Goal: Task Accomplishment & Management: Manage account settings

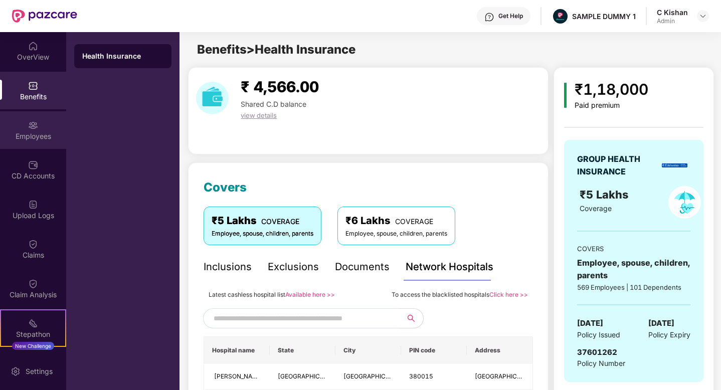
scroll to position [9, 0]
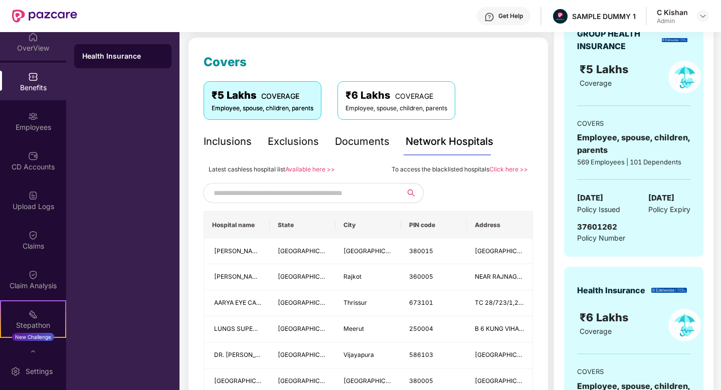
click at [30, 47] on div "OverView" at bounding box center [33, 48] width 66 height 10
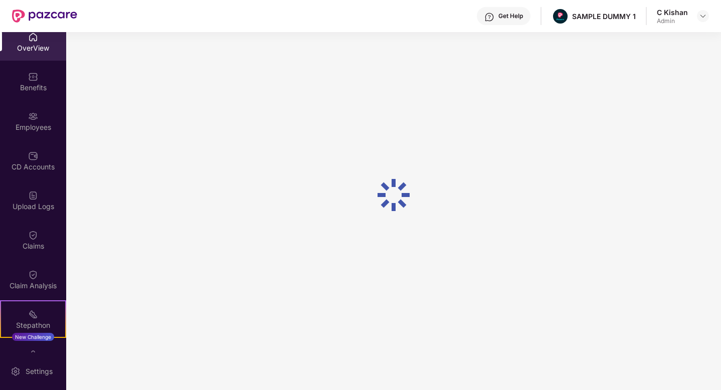
scroll to position [32, 0]
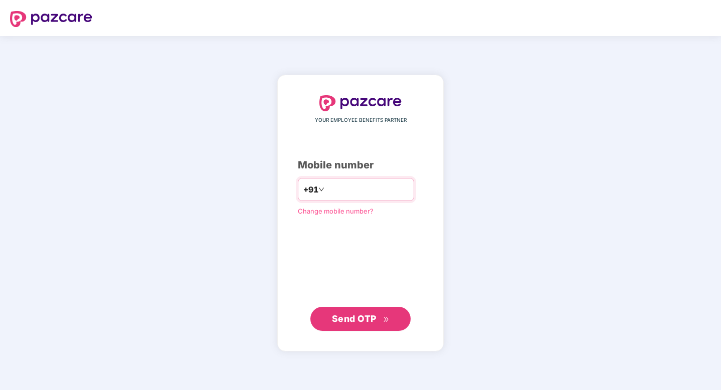
type input "**********"
click at [363, 311] on button "Send OTP" at bounding box center [360, 319] width 100 height 24
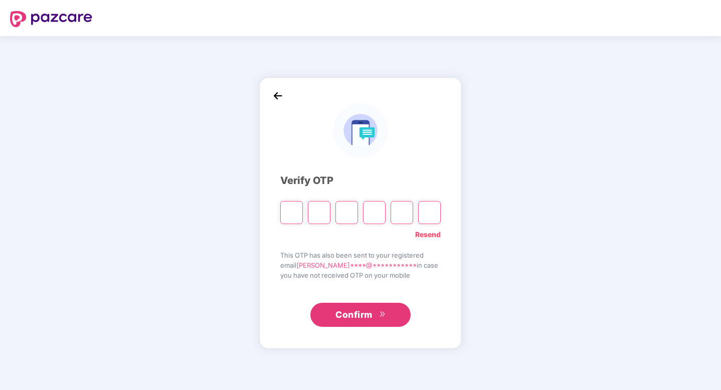
type input "*"
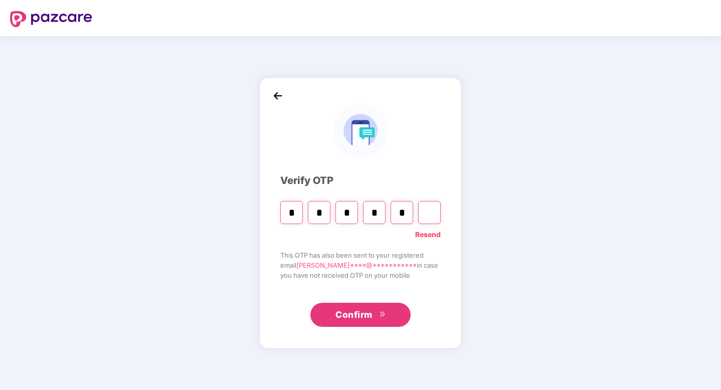
type input "*"
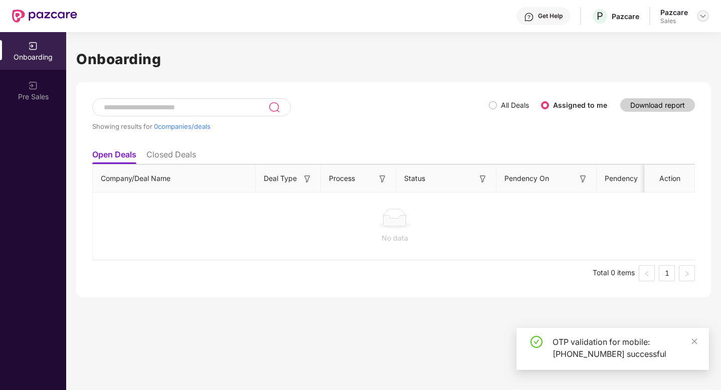
click at [702, 16] on img at bounding box center [702, 16] width 8 height 8
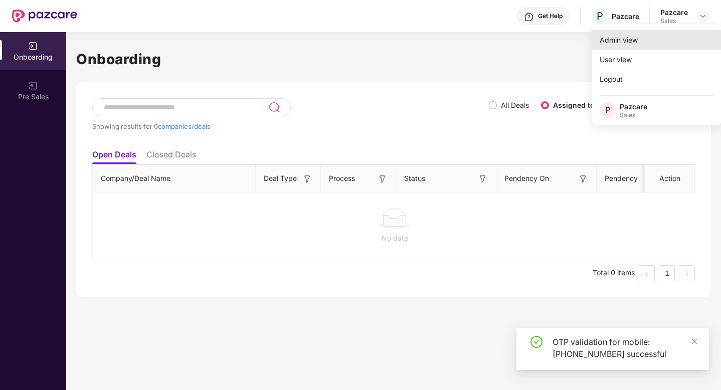
click at [642, 36] on div "Admin view" at bounding box center [656, 40] width 130 height 20
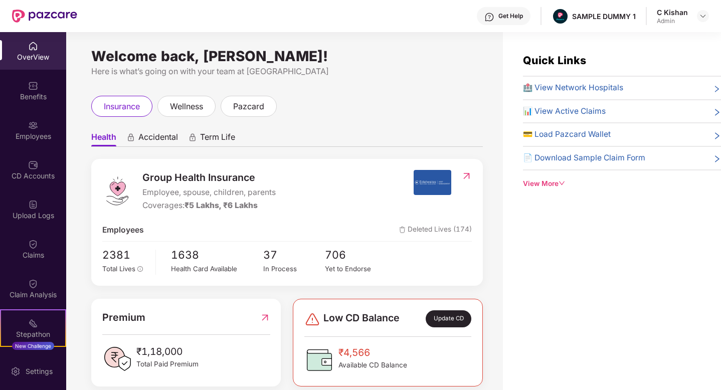
click at [545, 260] on div "Quick Links 🏥 View Network Hospitals 📊 View Active Claims 💳 Load Pazcard Wallet…" at bounding box center [612, 227] width 218 height 390
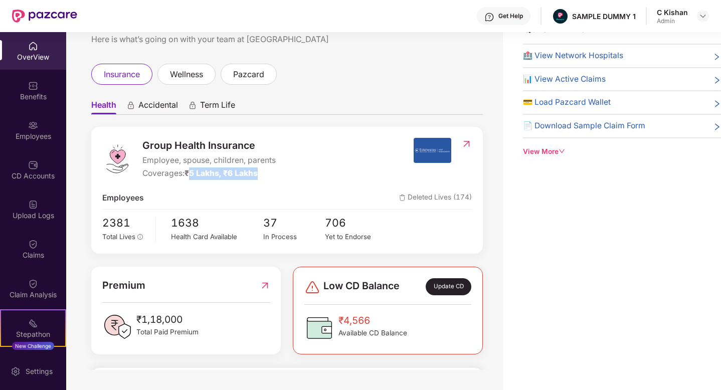
drag, startPoint x: 192, startPoint y: 175, endPoint x: 267, endPoint y: 176, distance: 75.2
click at [267, 176] on div "Coverages: ₹5 Lakhs, ₹6 Lakhs" at bounding box center [208, 173] width 133 height 13
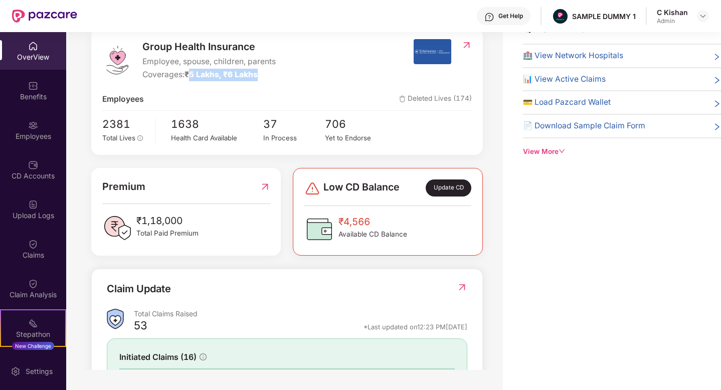
scroll to position [116, 0]
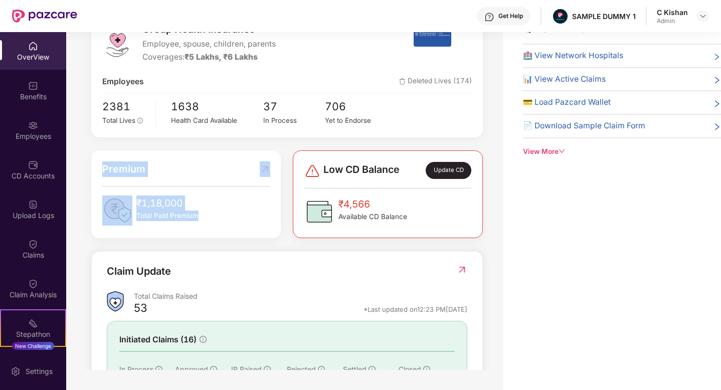
drag, startPoint x: 217, startPoint y: 219, endPoint x: 103, endPoint y: 167, distance: 125.4
click at [103, 167] on div "Premium ₹1,18,000 Total Paid Premium" at bounding box center [186, 193] width 168 height 64
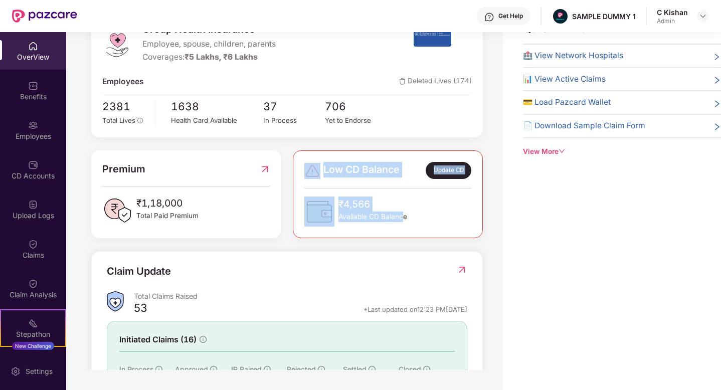
drag, startPoint x: 403, startPoint y: 221, endPoint x: 295, endPoint y: 159, distance: 125.0
click at [295, 159] on div "Low CD Balance Update CD ₹4,566 Available CD Balance" at bounding box center [387, 194] width 189 height 88
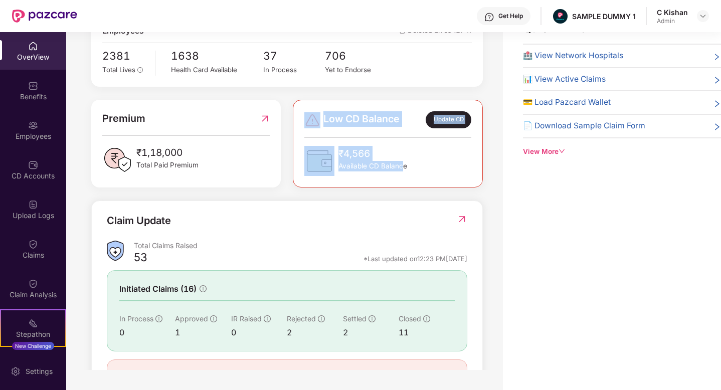
scroll to position [191, 0]
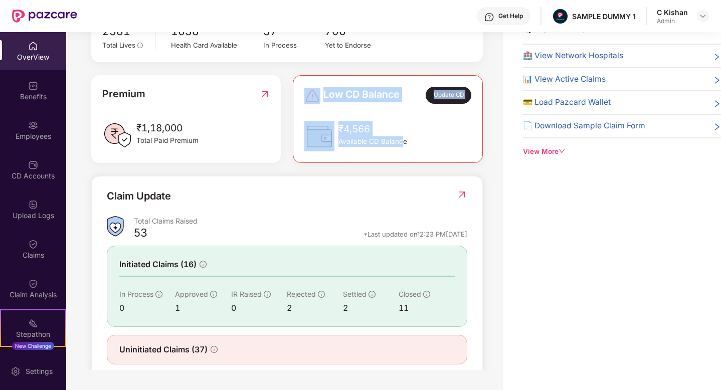
click at [566, 208] on div "Quick Links 🏥 View Network Hospitals 📊 View Active Claims 💳 Load Pazcard Wallet…" at bounding box center [612, 195] width 218 height 390
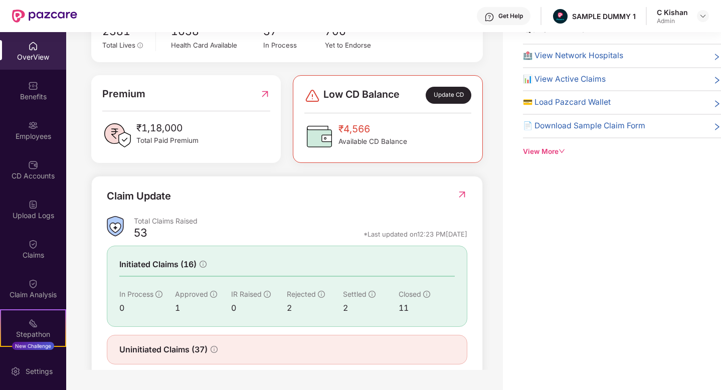
click at [460, 194] on img at bounding box center [461, 194] width 11 height 10
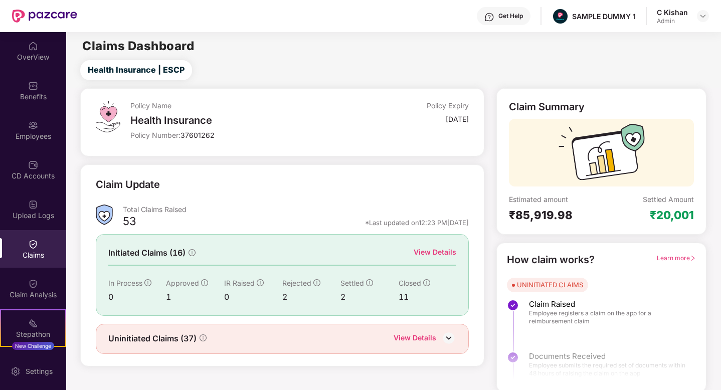
click at [433, 252] on div "View Details" at bounding box center [434, 252] width 43 height 11
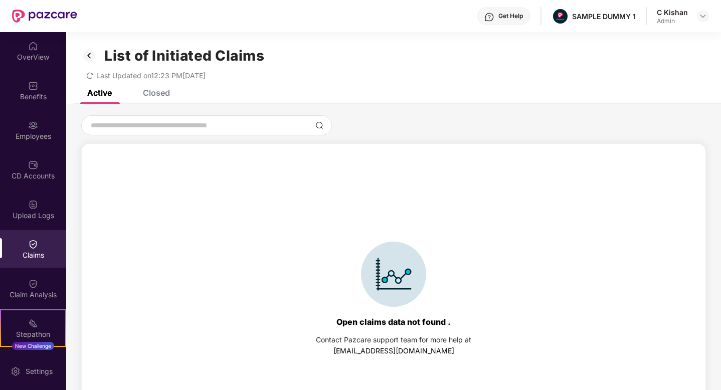
click at [157, 93] on div "Closed" at bounding box center [156, 93] width 27 height 10
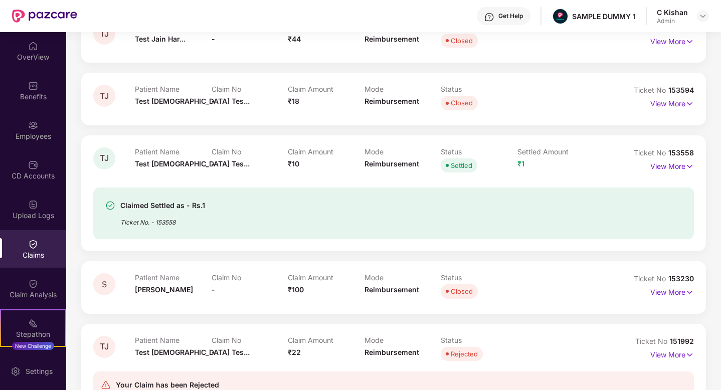
scroll to position [145, 0]
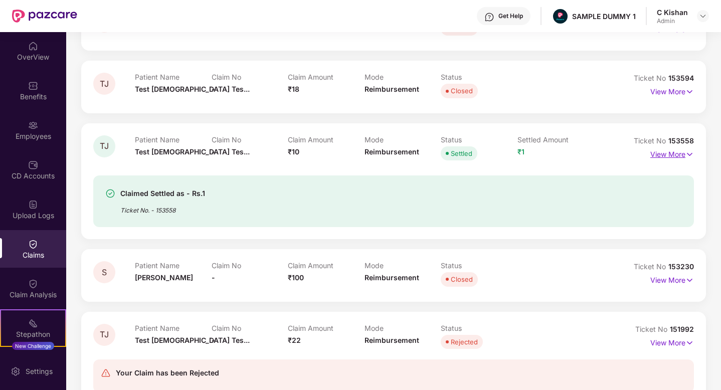
click at [672, 153] on p "View More" at bounding box center [672, 153] width 44 height 14
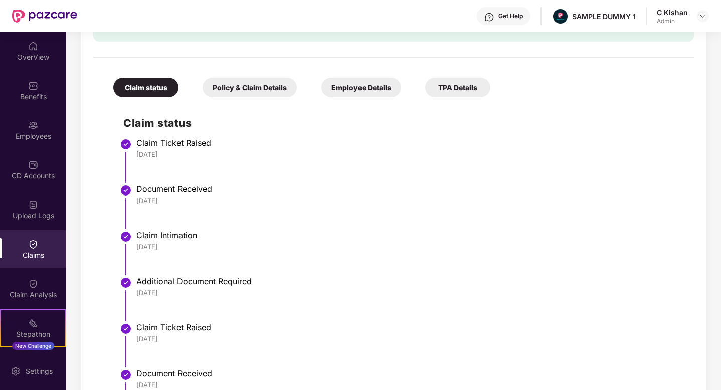
scroll to position [362, 0]
click at [250, 79] on div "Policy & Claim Details" at bounding box center [249, 88] width 94 height 20
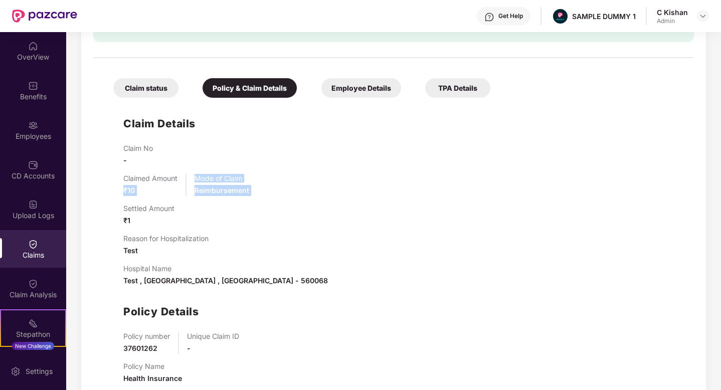
drag, startPoint x: 142, startPoint y: 200, endPoint x: 112, endPoint y: 183, distance: 34.6
click at [112, 183] on div "Claim Details Claim No - Claimed Amount ₹10 Mode of Claim Reimbursement Settled…" at bounding box center [393, 247] width 580 height 289
click at [136, 217] on div "Settled Amount ₹1" at bounding box center [148, 215] width 51 height 22
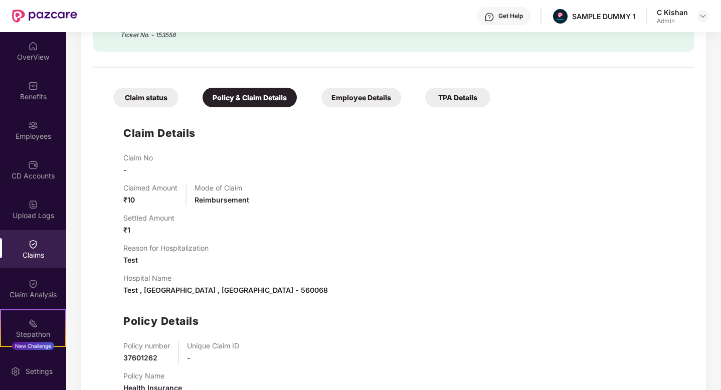
scroll to position [341, 0]
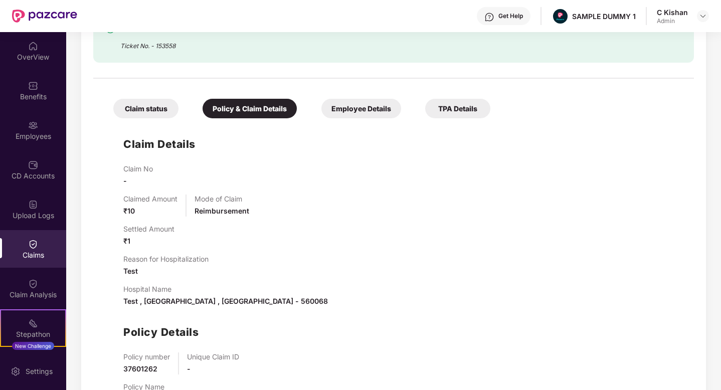
click at [503, 13] on div "Get Help" at bounding box center [510, 16] width 25 height 8
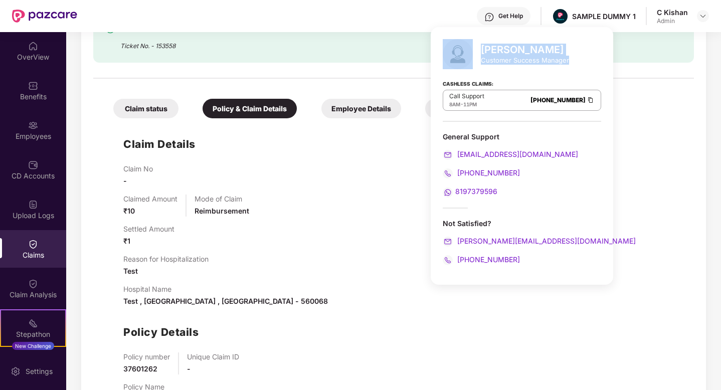
drag, startPoint x: 567, startPoint y: 61, endPoint x: 474, endPoint y: 50, distance: 93.4
click at [474, 50] on div "Mihir Singh Customer Success Manager" at bounding box center [521, 54] width 158 height 30
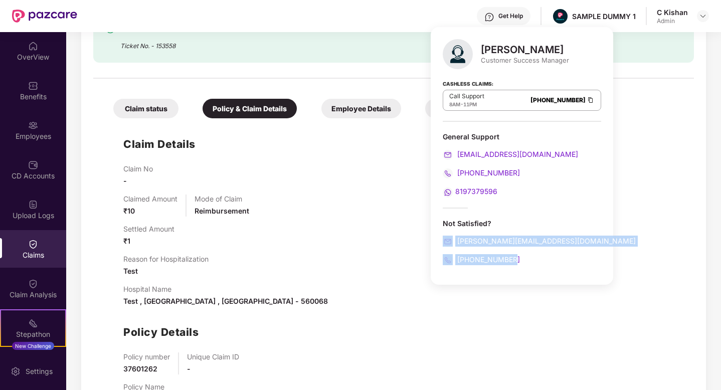
drag, startPoint x: 522, startPoint y: 262, endPoint x: 434, endPoint y: 234, distance: 91.9
click at [434, 234] on div "[PERSON_NAME] Customer Success Manager Cashless Claims: Call Support 8AM - 11PM…" at bounding box center [521, 156] width 182 height 258
click at [658, 158] on div "Claim Details Claim No - Claimed Amount ₹10 Mode of Claim Reimbursement Settled…" at bounding box center [393, 267] width 580 height 289
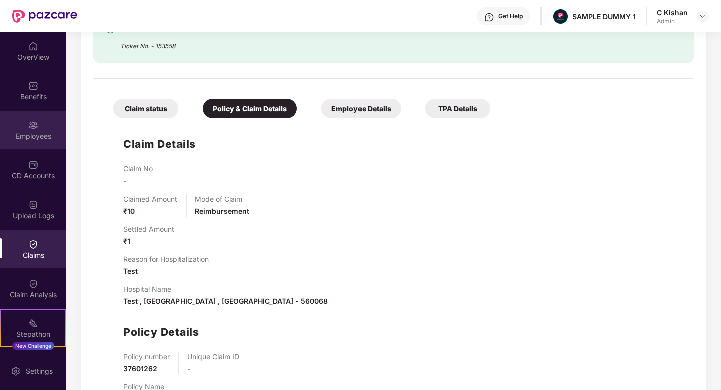
click at [42, 124] on div "Employees" at bounding box center [33, 130] width 66 height 38
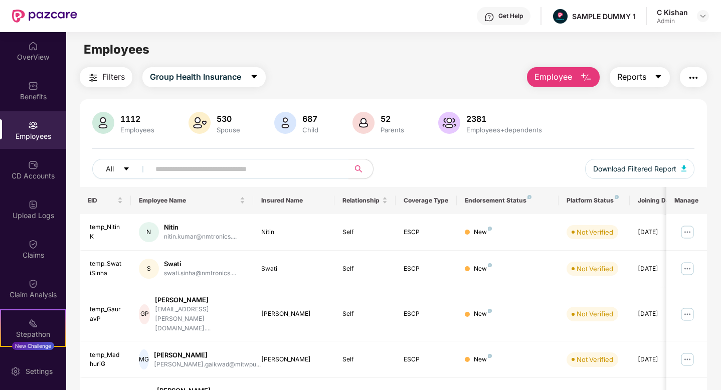
click at [655, 73] on icon "caret-down" at bounding box center [658, 77] width 8 height 8
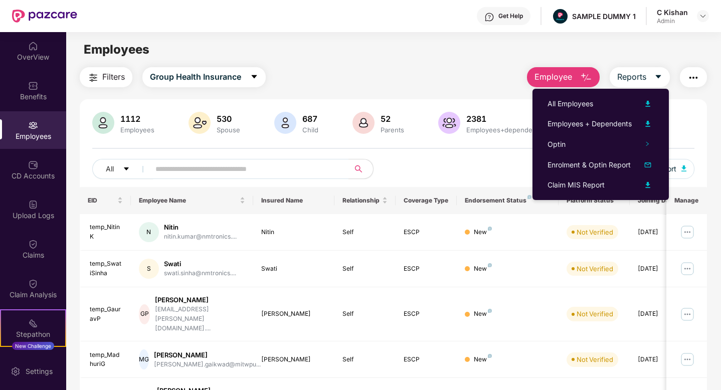
click at [696, 81] on img "button" at bounding box center [693, 78] width 12 height 12
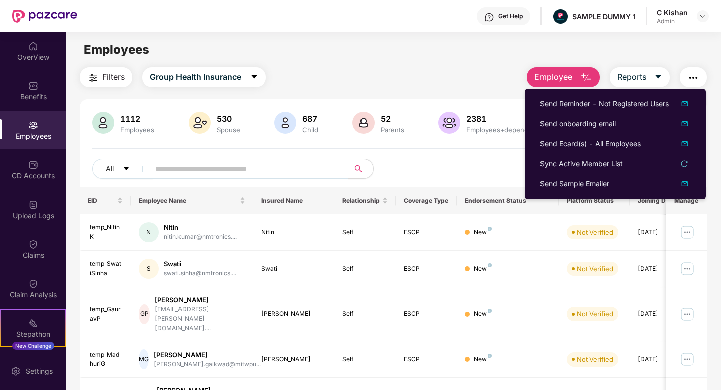
click at [472, 169] on div "All Download Filtered Report" at bounding box center [393, 173] width 602 height 28
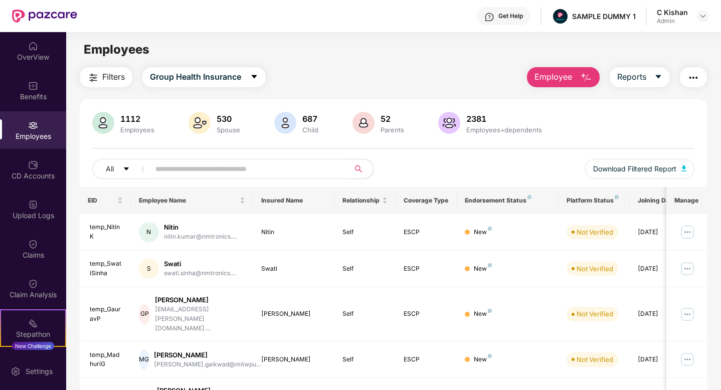
click at [579, 52] on div "Employees" at bounding box center [393, 49] width 654 height 19
click at [587, 77] on img "button" at bounding box center [586, 78] width 12 height 12
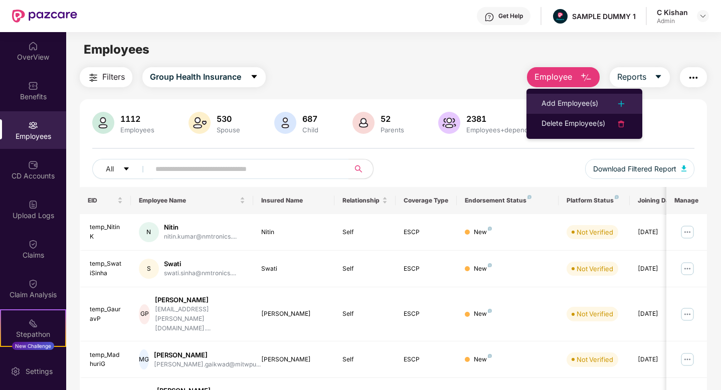
click at [587, 99] on div "Add Employee(s)" at bounding box center [569, 104] width 57 height 12
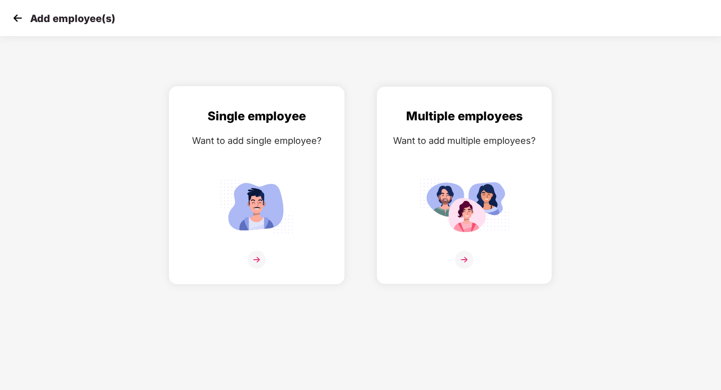
click at [258, 257] on img at bounding box center [257, 260] width 18 height 18
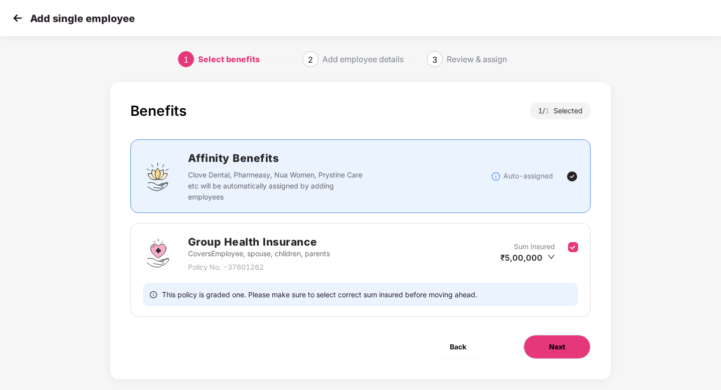
click at [546, 338] on button "Next" at bounding box center [556, 347] width 67 height 24
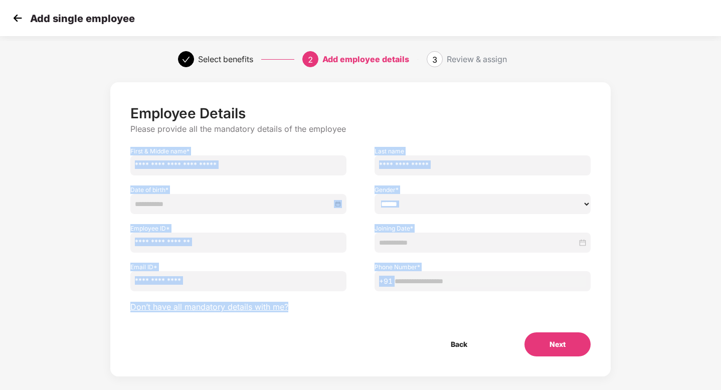
drag, startPoint x: 128, startPoint y: 154, endPoint x: 390, endPoint y: 307, distance: 303.6
click at [390, 307] on div "Employee Details Please provide all the mandatory details of the employee First…" at bounding box center [360, 231] width 460 height 252
click at [492, 96] on div "Employee Details Please provide all the mandatory details of the employee First…" at bounding box center [360, 229] width 501 height 294
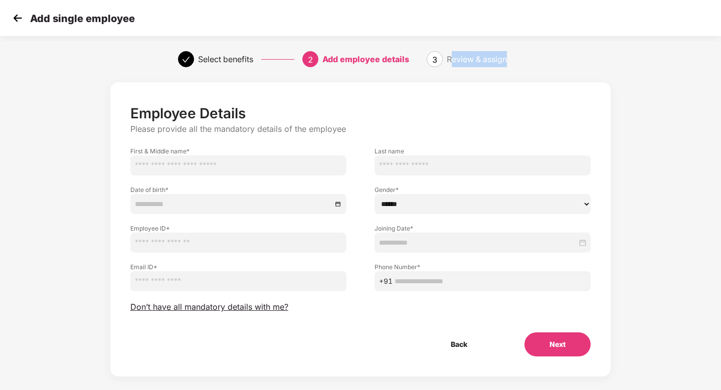
drag, startPoint x: 451, startPoint y: 58, endPoint x: 533, endPoint y: 63, distance: 81.8
click at [533, 63] on div "Review & assign" at bounding box center [494, 59] width 96 height 16
click at [199, 308] on span "Don’t have all mandatory details with me?" at bounding box center [209, 307] width 158 height 11
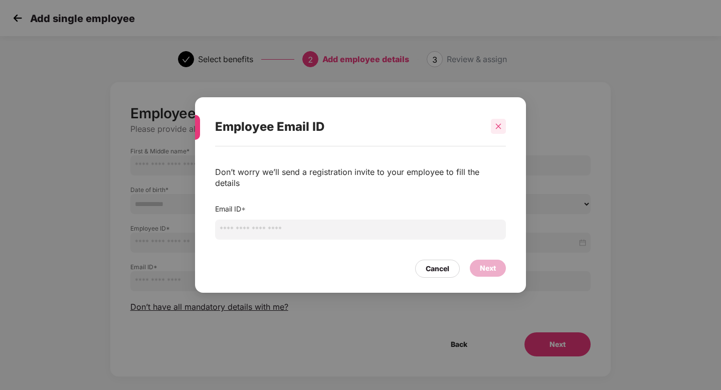
click at [495, 130] on icon "close" at bounding box center [498, 126] width 7 height 7
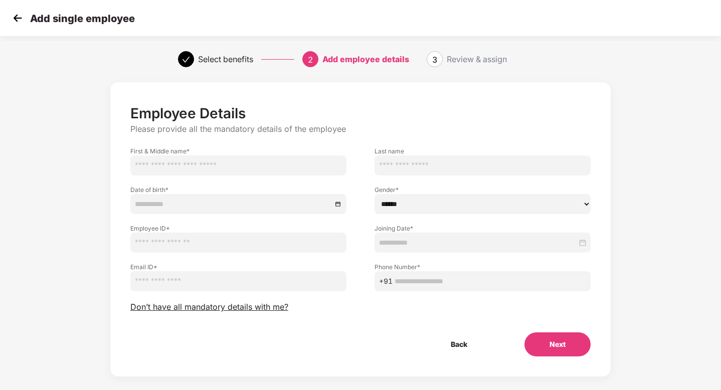
click at [15, 15] on img at bounding box center [17, 18] width 15 height 15
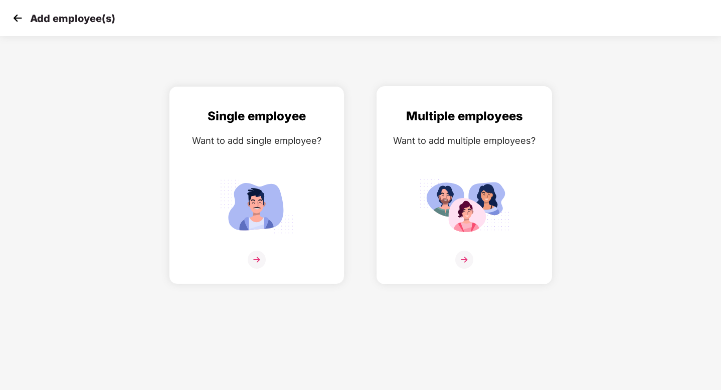
click at [462, 254] on img at bounding box center [464, 260] width 18 height 18
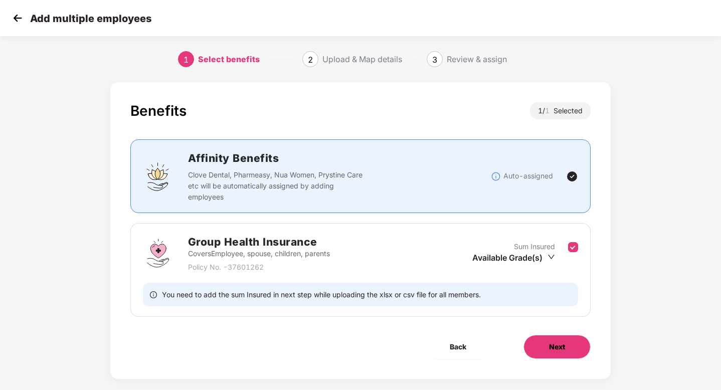
click at [545, 341] on button "Next" at bounding box center [556, 347] width 67 height 24
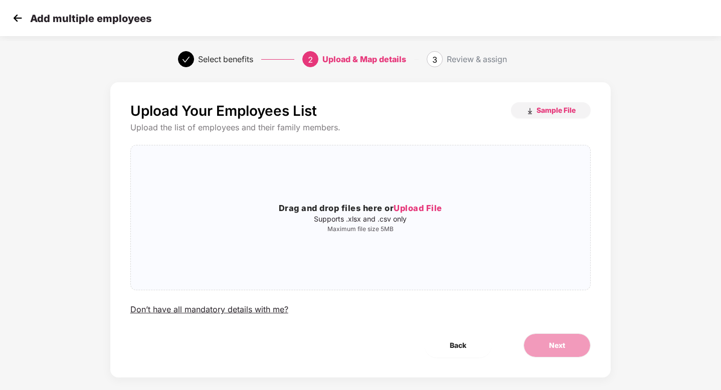
click at [18, 19] on img at bounding box center [17, 18] width 15 height 15
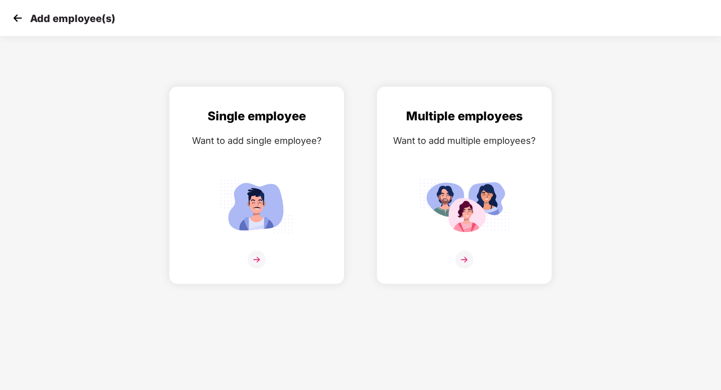
click at [17, 18] on img at bounding box center [17, 18] width 15 height 15
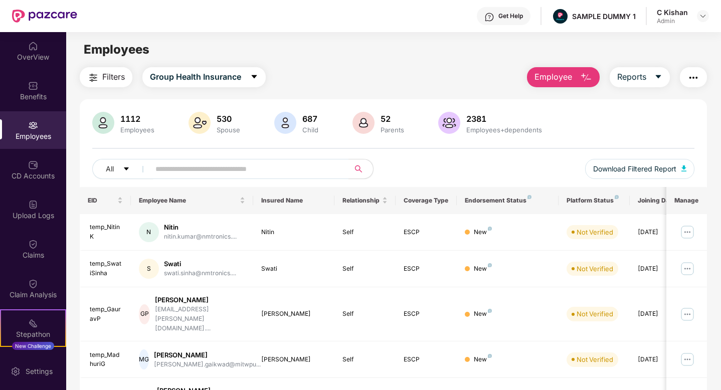
click at [489, 56] on div "Employees" at bounding box center [393, 49] width 654 height 19
click at [571, 77] on button "Employee" at bounding box center [563, 77] width 73 height 20
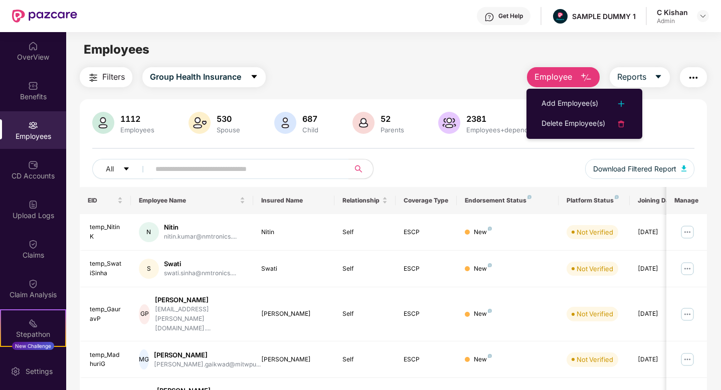
click at [492, 66] on main "Employees Filters Group Health Insurance Employee Reports 1112 Employees 530 Sp…" at bounding box center [393, 227] width 654 height 390
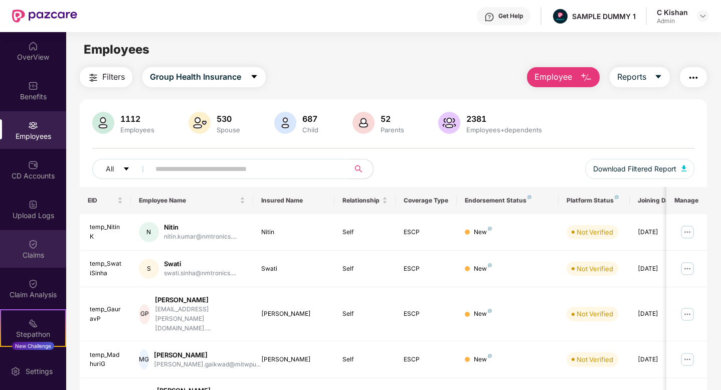
scroll to position [115, 0]
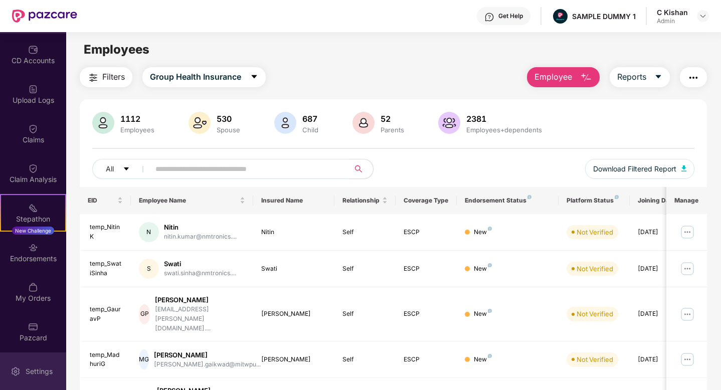
click at [41, 370] on div "Settings" at bounding box center [39, 371] width 33 height 10
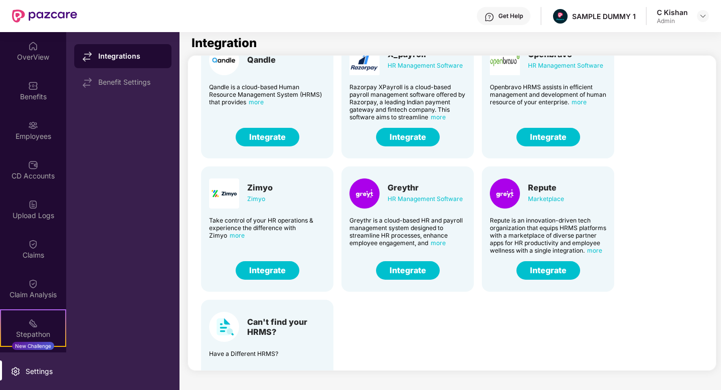
scroll to position [239, 0]
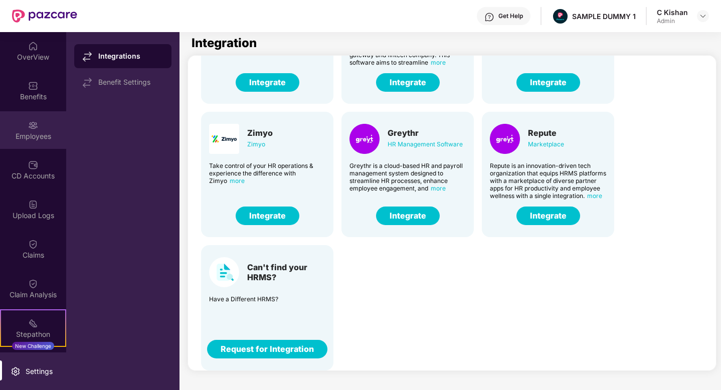
click at [36, 124] on img at bounding box center [33, 125] width 10 height 10
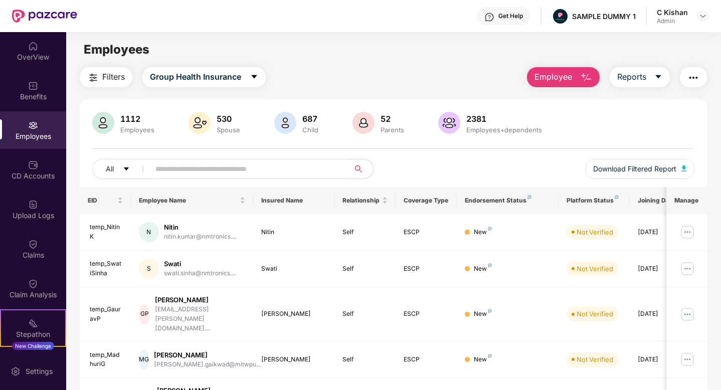
click at [569, 78] on span "Employee" at bounding box center [553, 77] width 38 height 13
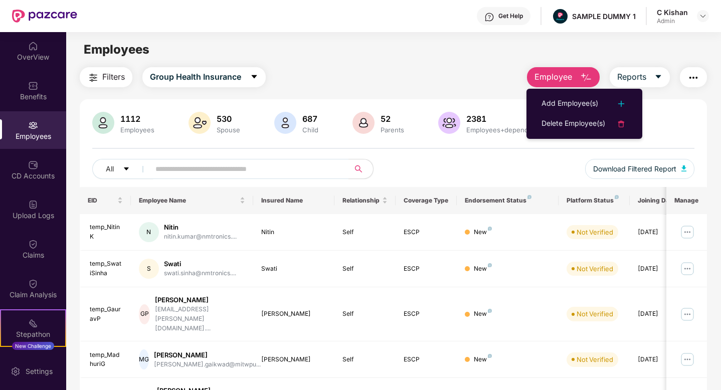
click at [476, 75] on div "Filters Group Health Insurance Employee Reports" at bounding box center [393, 77] width 627 height 20
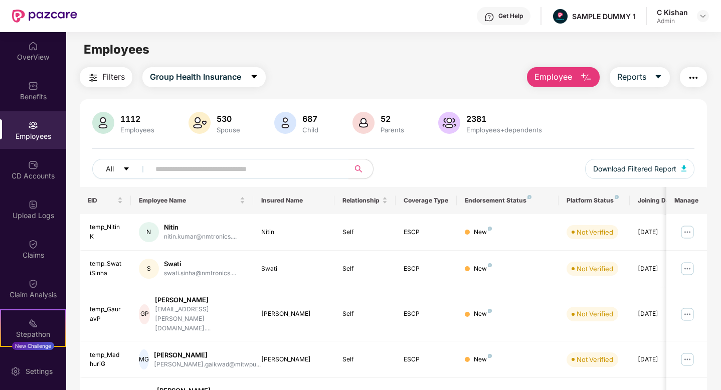
click at [391, 79] on div "Filters Group Health Insurance Employee Reports" at bounding box center [393, 77] width 627 height 20
click at [26, 168] on div "CD Accounts" at bounding box center [33, 170] width 66 height 38
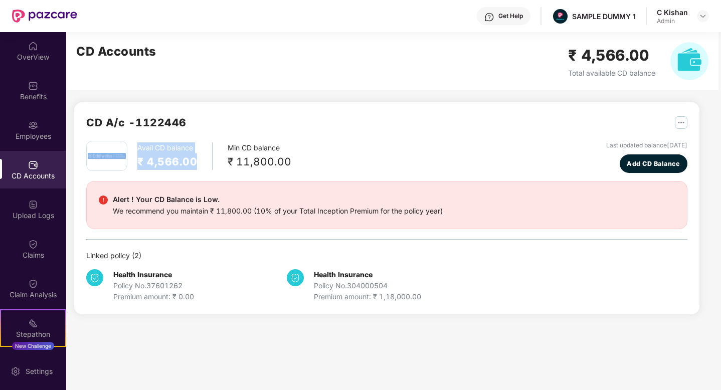
drag, startPoint x: 196, startPoint y: 162, endPoint x: 118, endPoint y: 146, distance: 79.4
click at [118, 146] on div "Avail CD balance ₹ 4,566.00 Min CD balance ₹ 11,800.00" at bounding box center [188, 156] width 205 height 30
click at [291, 136] on div "CD A/c - 1122446" at bounding box center [386, 127] width 601 height 27
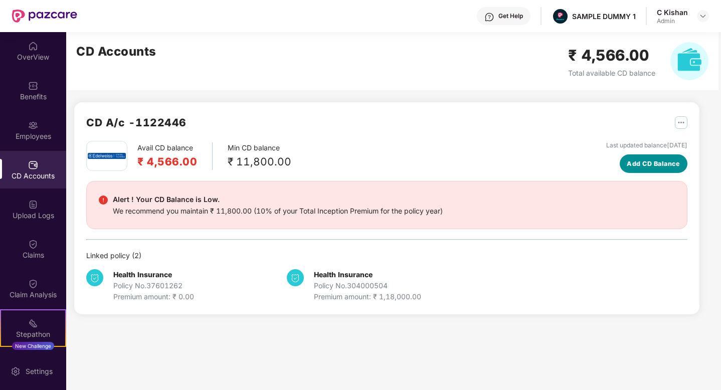
click at [664, 163] on span "Add CD Balance" at bounding box center [652, 164] width 53 height 10
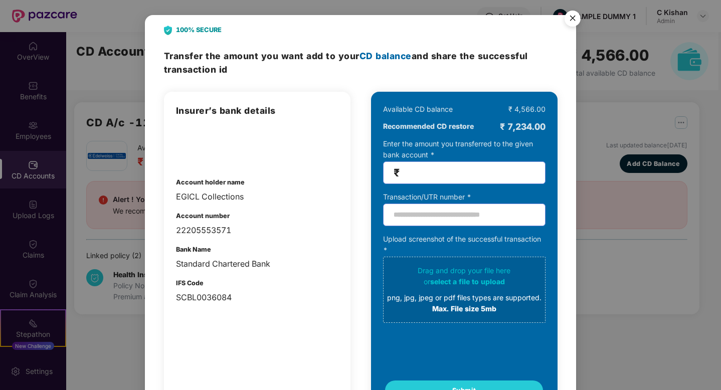
click at [571, 19] on img "Close" at bounding box center [572, 20] width 28 height 28
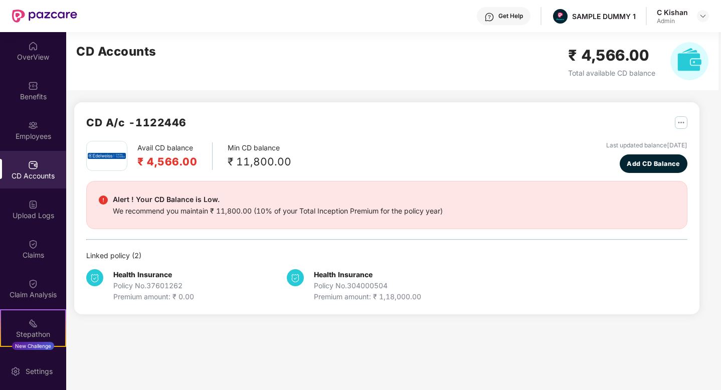
click at [342, 87] on div "CD Accounts ₹ 4,566.00 Total available CD balance" at bounding box center [392, 61] width 652 height 58
click at [31, 282] on img at bounding box center [33, 284] width 10 height 10
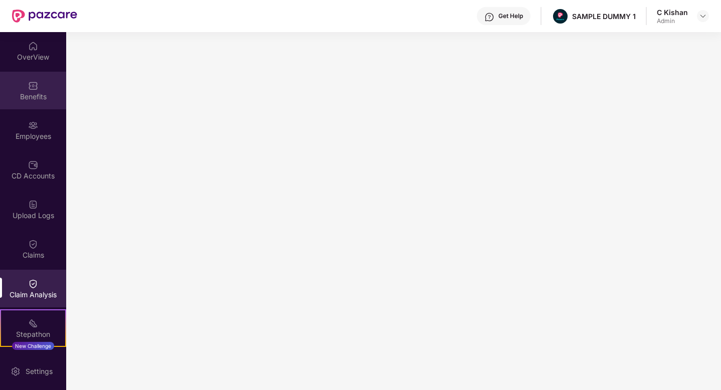
click at [33, 82] on img at bounding box center [33, 86] width 10 height 10
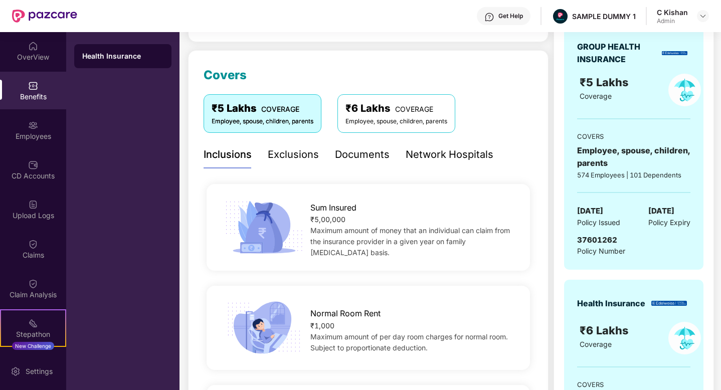
scroll to position [91, 0]
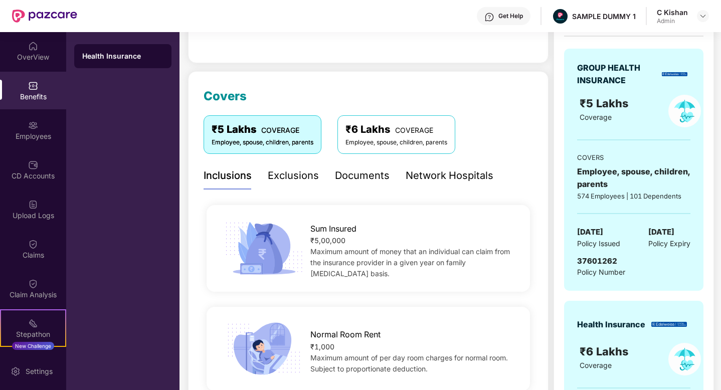
drag, startPoint x: 583, startPoint y: 100, endPoint x: 668, endPoint y: 228, distance: 153.6
click at [668, 228] on div "GROUP HEALTH INSURANCE ₹5 Lakhs Coverage COVERS Employee, spouse, children, par…" at bounding box center [633, 170] width 139 height 243
click at [657, 278] on div "GROUP HEALTH INSURANCE ₹5 Lakhs Coverage COVERS Employee, spouse, children, par…" at bounding box center [633, 170] width 139 height 243
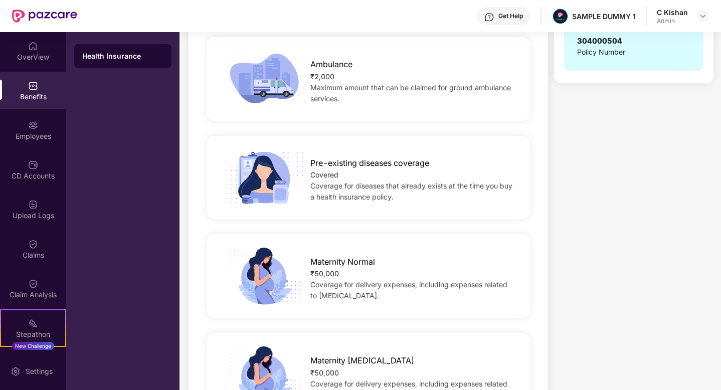
scroll to position [566, 0]
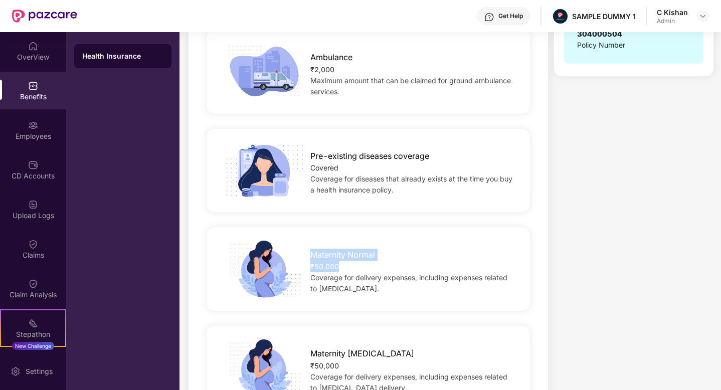
drag, startPoint x: 341, startPoint y: 265, endPoint x: 299, endPoint y: 245, distance: 46.4
click at [299, 245] on div "Maternity Normal ₹50,000 Coverage for delivery expenses, including expenses rel…" at bounding box center [412, 269] width 237 height 51
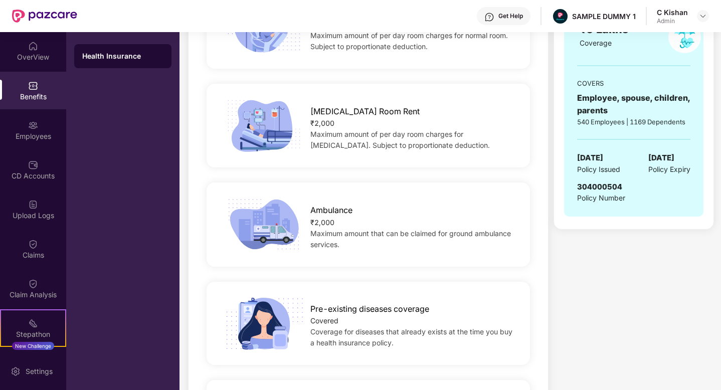
scroll to position [403, 0]
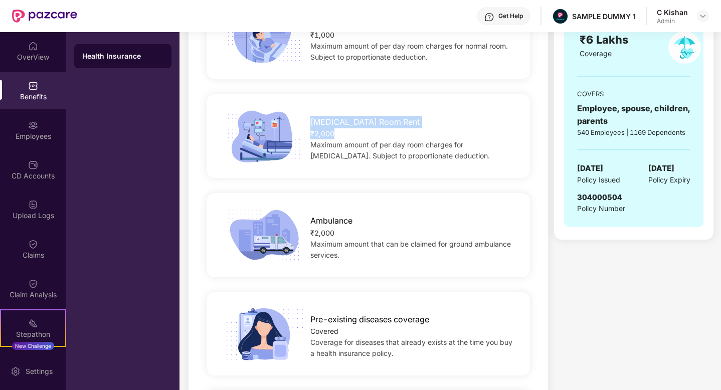
drag, startPoint x: 338, startPoint y: 136, endPoint x: 303, endPoint y: 109, distance: 44.4
click at [303, 111] on div "[MEDICAL_DATA] Room Rent ₹2,000 Maximum amount of per day room charges for [MED…" at bounding box center [412, 136] width 237 height 51
click at [391, 219] on div "Ambulance" at bounding box center [412, 218] width 204 height 18
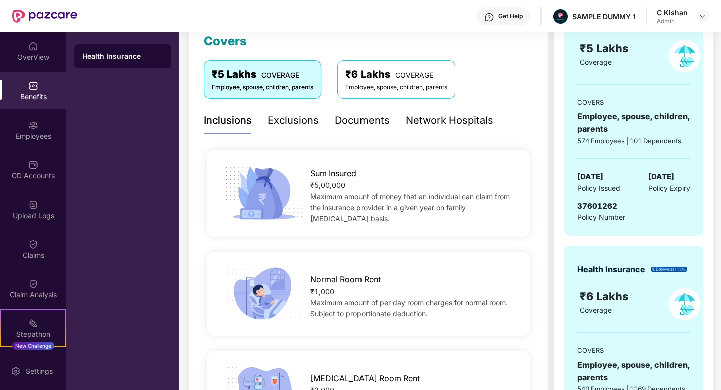
scroll to position [106, 0]
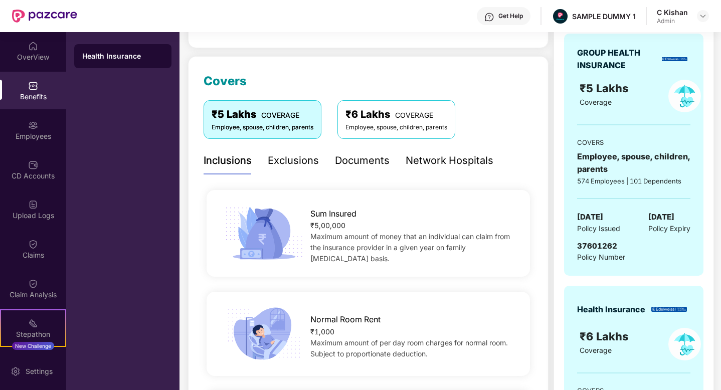
click at [288, 164] on div "Exclusions" at bounding box center [293, 161] width 51 height 16
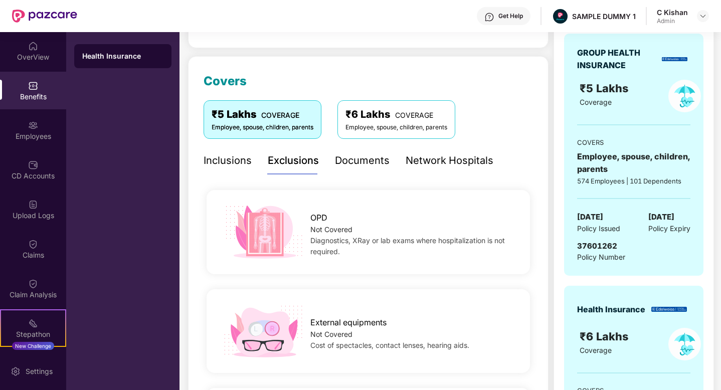
click at [349, 159] on div "Documents" at bounding box center [362, 161] width 55 height 16
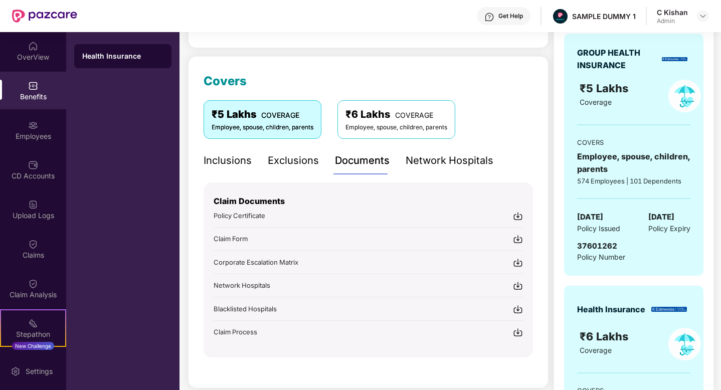
click at [439, 164] on div "Network Hospitals" at bounding box center [449, 161] width 88 height 16
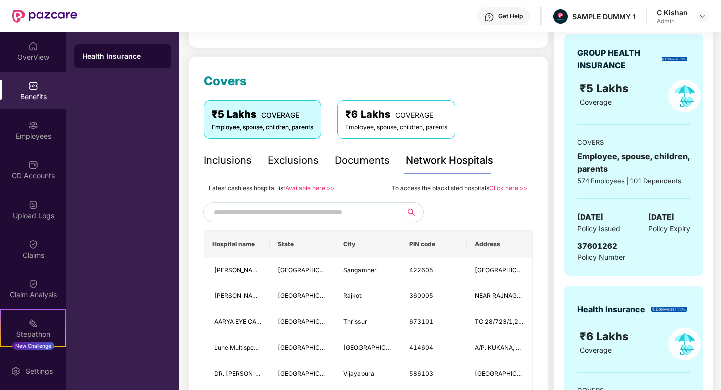
click at [525, 149] on div "Inclusions Exclusions Documents Network Hospitals" at bounding box center [367, 161] width 329 height 28
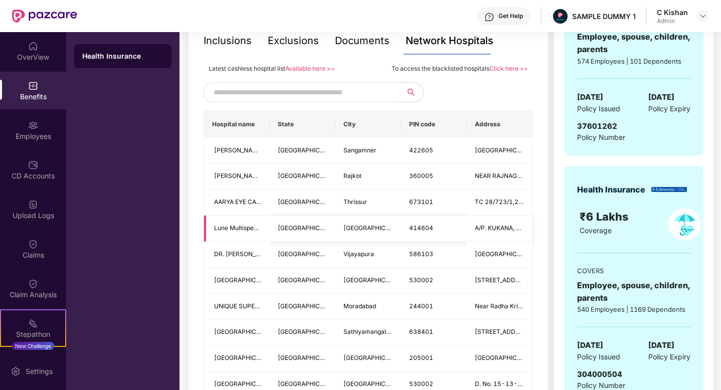
scroll to position [225, 0]
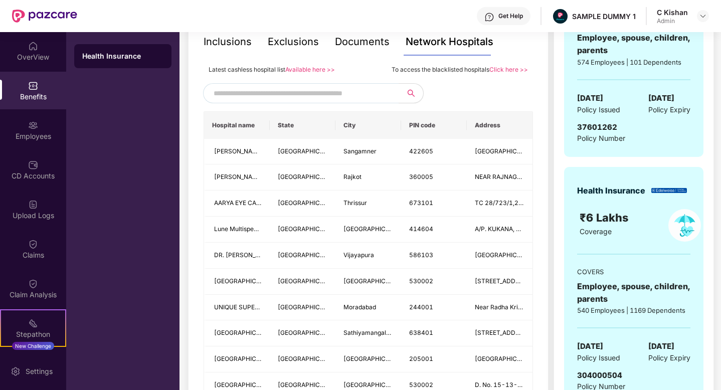
click at [302, 94] on input "text" at bounding box center [298, 93] width 171 height 15
type input "******"
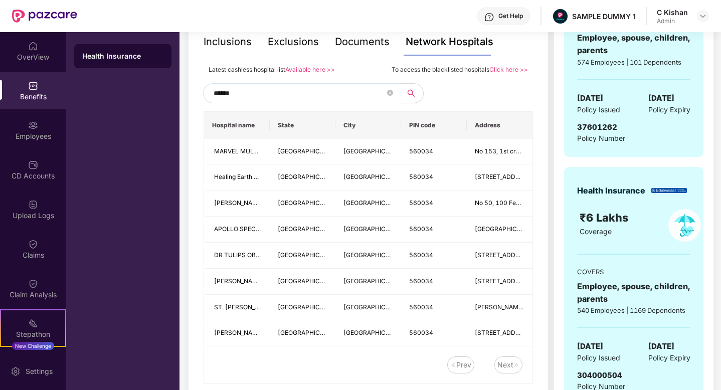
click at [248, 97] on input "******" at bounding box center [298, 93] width 171 height 15
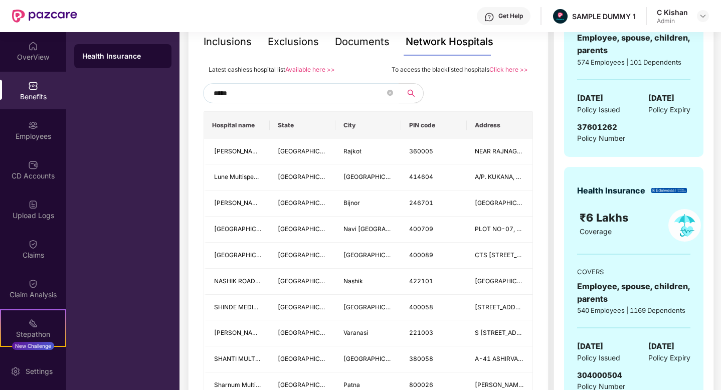
type input "******"
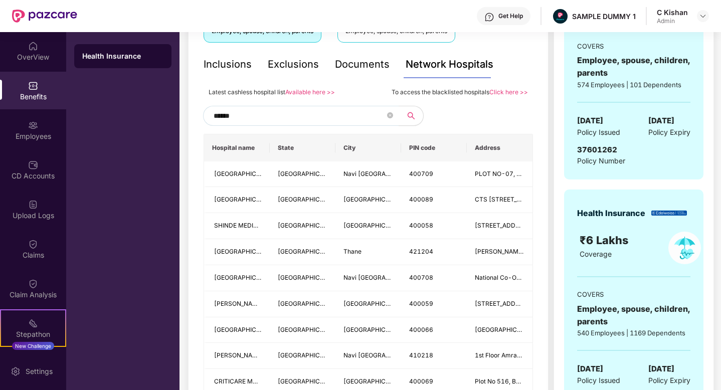
click at [267, 110] on input "******" at bounding box center [298, 115] width 171 height 15
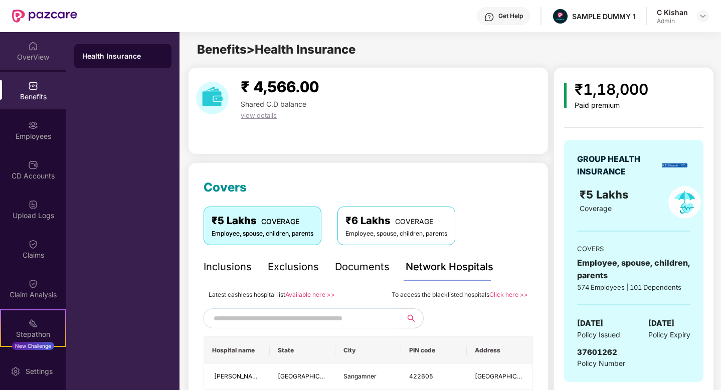
click at [22, 52] on div "OverView" at bounding box center [33, 57] width 66 height 10
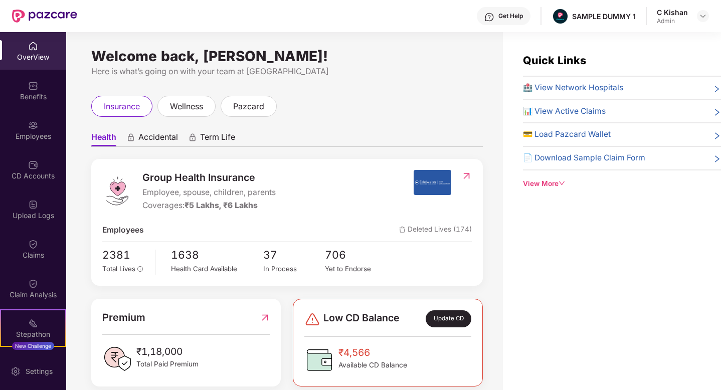
click at [157, 135] on span "Accidental" at bounding box center [158, 139] width 40 height 15
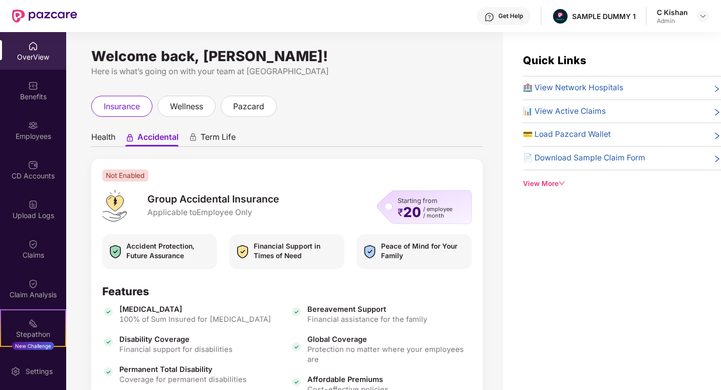
click at [209, 135] on span "Term Life" at bounding box center [217, 139] width 35 height 15
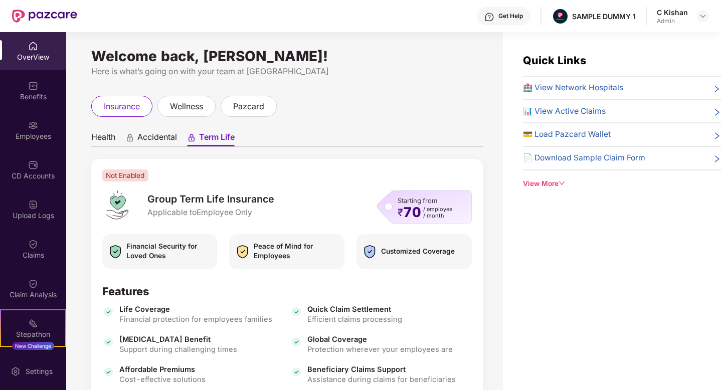
click at [110, 136] on span "Health" at bounding box center [103, 139] width 24 height 15
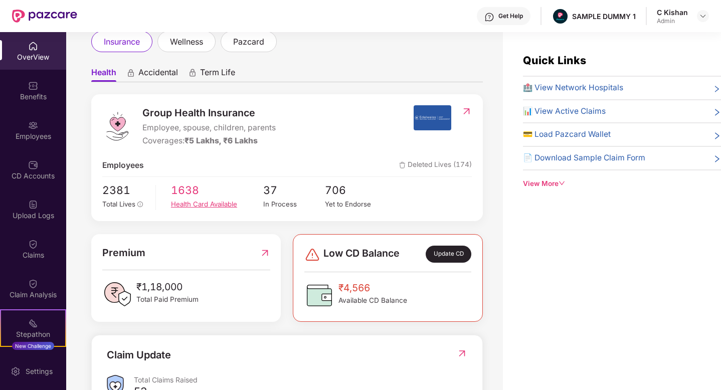
scroll to position [94, 0]
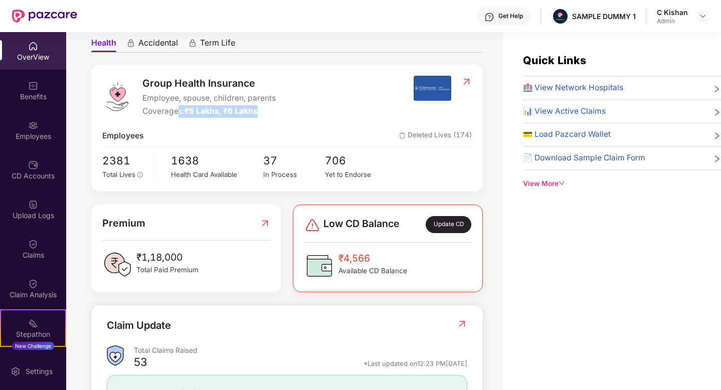
drag, startPoint x: 265, startPoint y: 111, endPoint x: 176, endPoint y: 110, distance: 88.7
click at [176, 110] on div "Coverages: ₹5 Lakhs, ₹6 Lakhs" at bounding box center [208, 111] width 133 height 13
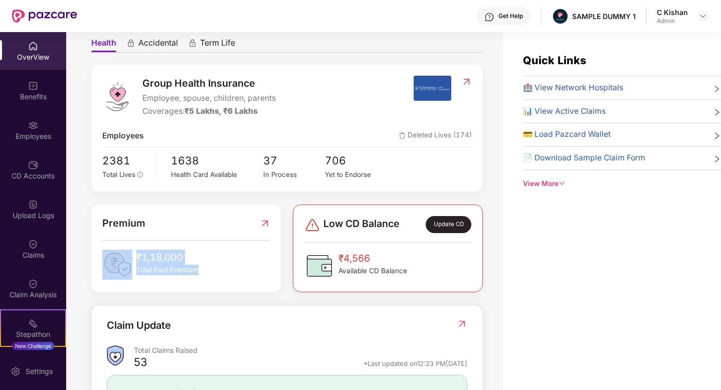
drag, startPoint x: 206, startPoint y: 283, endPoint x: 133, endPoint y: 234, distance: 88.0
click at [133, 234] on div "Premium ₹1,18,000 Total Paid Premium" at bounding box center [185, 248] width 189 height 88
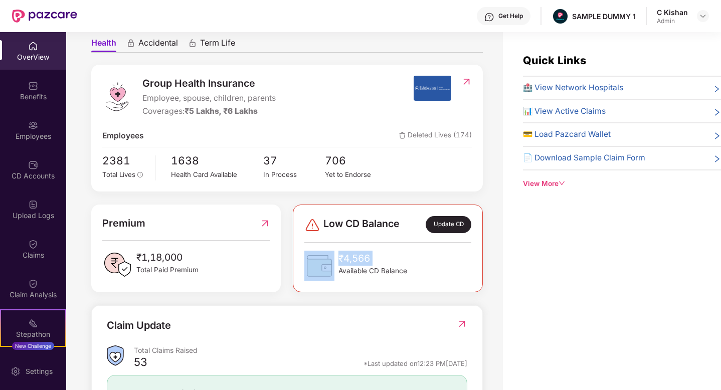
drag, startPoint x: 414, startPoint y: 266, endPoint x: 356, endPoint y: 237, distance: 65.0
click at [356, 237] on div "Low CD Balance Update CD ₹4,566 Available CD Balance" at bounding box center [387, 248] width 167 height 65
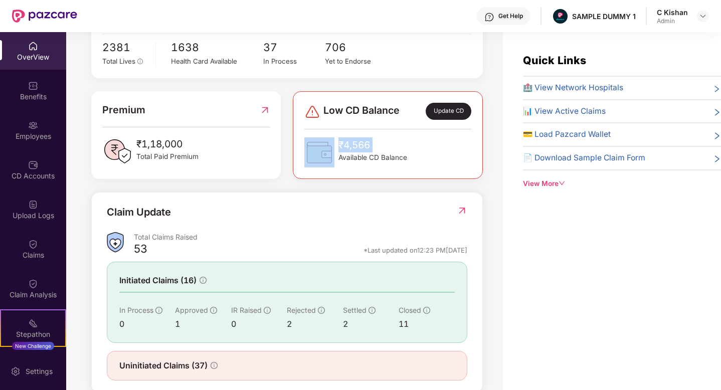
scroll to position [208, 0]
click at [464, 206] on img at bounding box center [461, 210] width 11 height 10
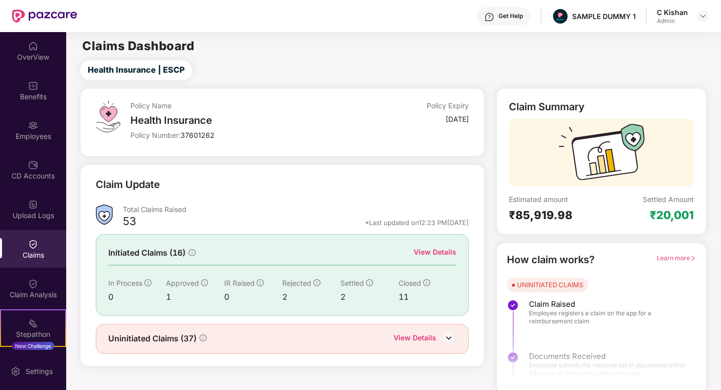
click at [426, 253] on div "View Details" at bounding box center [434, 252] width 43 height 11
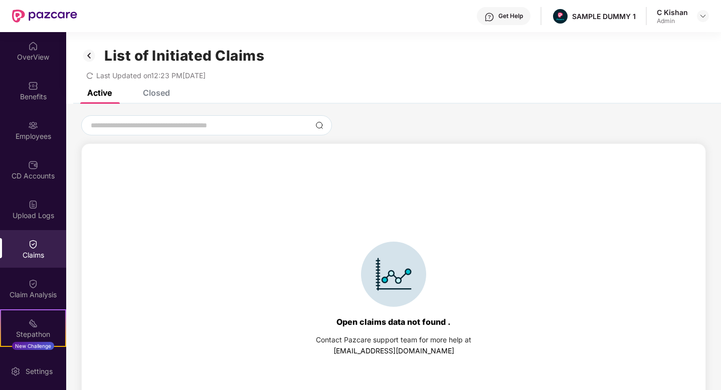
click at [165, 93] on div "Closed" at bounding box center [156, 93] width 27 height 10
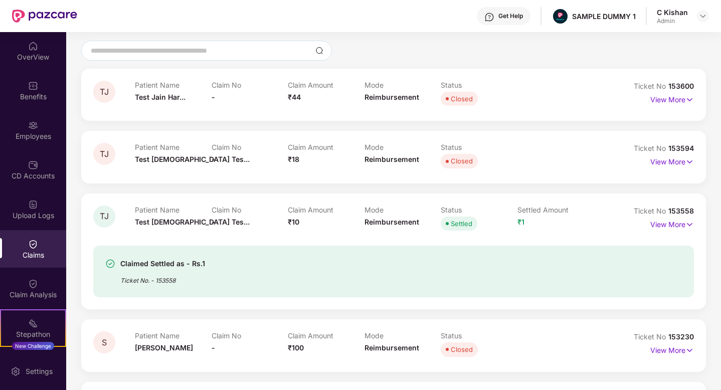
scroll to position [72, 0]
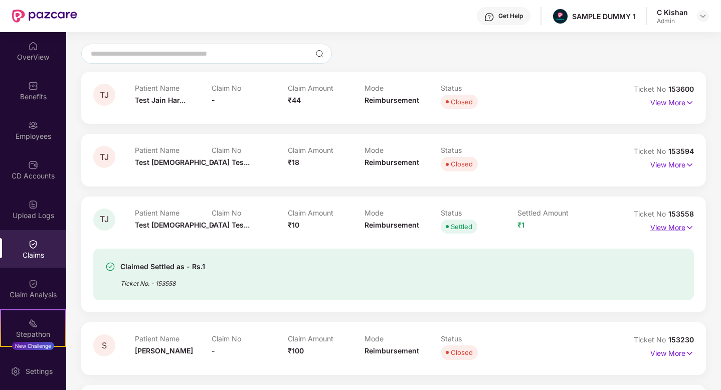
click at [657, 229] on p "View More" at bounding box center [672, 226] width 44 height 14
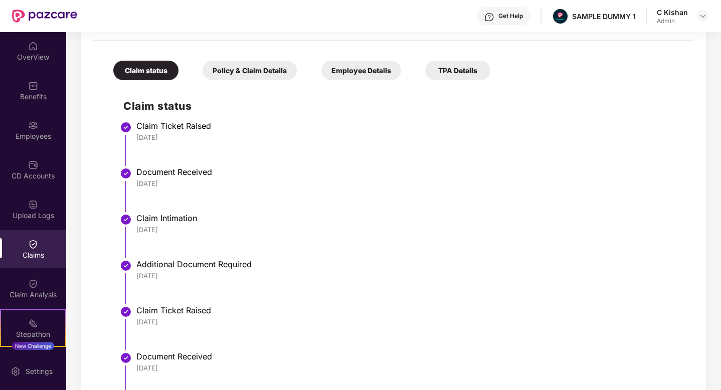
scroll to position [379, 0]
drag, startPoint x: 177, startPoint y: 138, endPoint x: 146, endPoint y: 133, distance: 31.6
click at [146, 133] on div "Claim Ticket Raised [DATE]" at bounding box center [409, 131] width 547 height 21
drag, startPoint x: 176, startPoint y: 185, endPoint x: 139, endPoint y: 168, distance: 41.3
click at [139, 168] on div "Document Received [DATE]" at bounding box center [409, 177] width 547 height 21
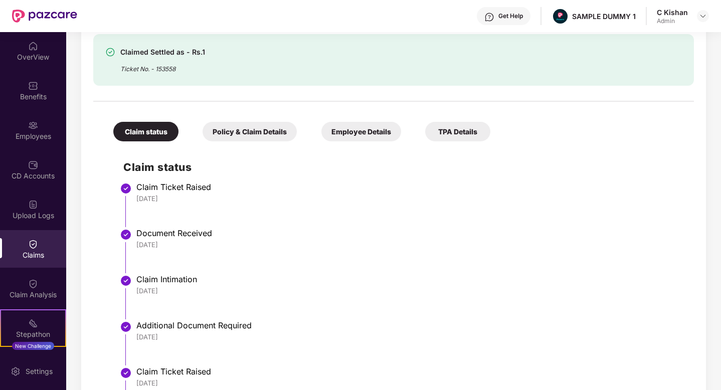
scroll to position [304, 0]
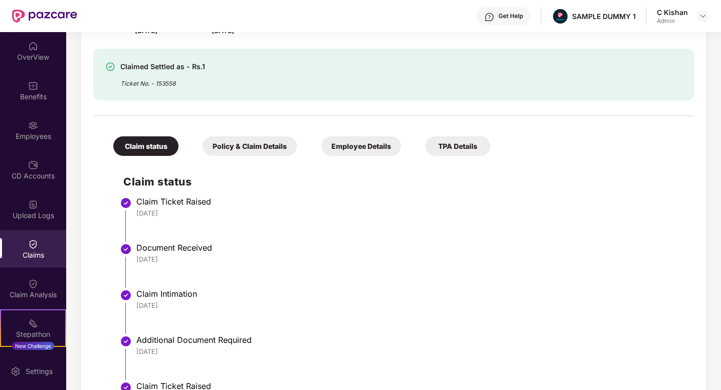
click at [240, 142] on div "Policy & Claim Details" at bounding box center [249, 146] width 94 height 20
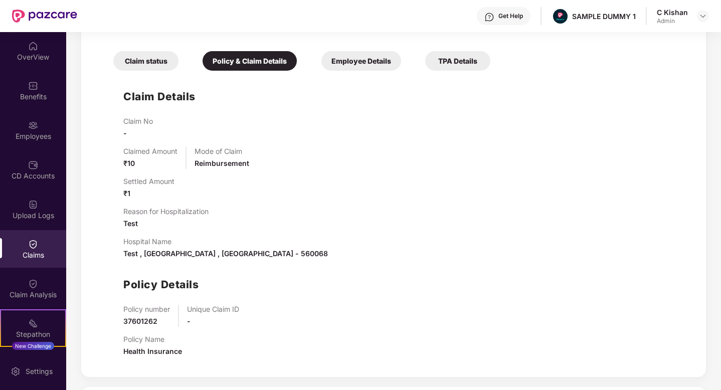
scroll to position [390, 0]
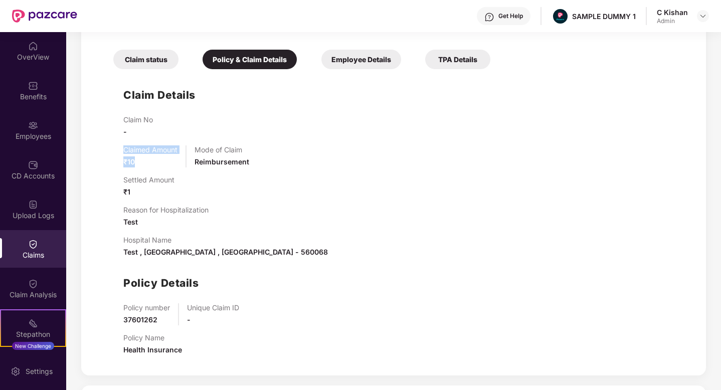
drag, startPoint x: 146, startPoint y: 161, endPoint x: 108, endPoint y: 144, distance: 42.4
click at [108, 144] on div "Claim Details Claim No - Claimed Amount ₹10 Mode of Claim Reimbursement Settled…" at bounding box center [393, 218] width 580 height 289
drag, startPoint x: 137, startPoint y: 198, endPoint x: 126, endPoint y: 183, distance: 19.3
click at [126, 183] on div "Claim No - Claimed Amount ₹10 Mode of Claim Reimbursement Settled Amount ₹1 Rea…" at bounding box center [403, 239] width 560 height 248
click at [392, 152] on div "Claimed Amount ₹10 Mode of Claim Reimbursement" at bounding box center [403, 156] width 560 height 22
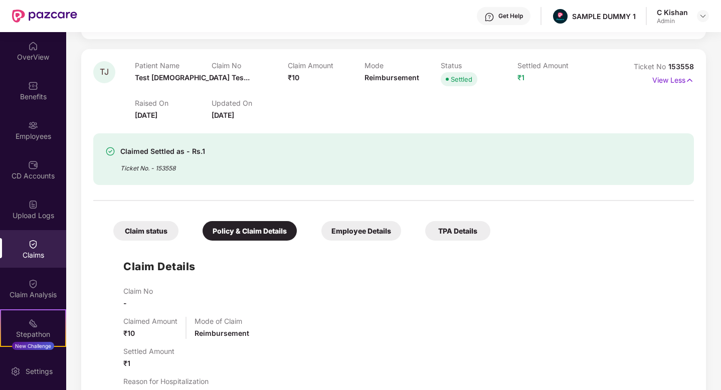
scroll to position [210, 0]
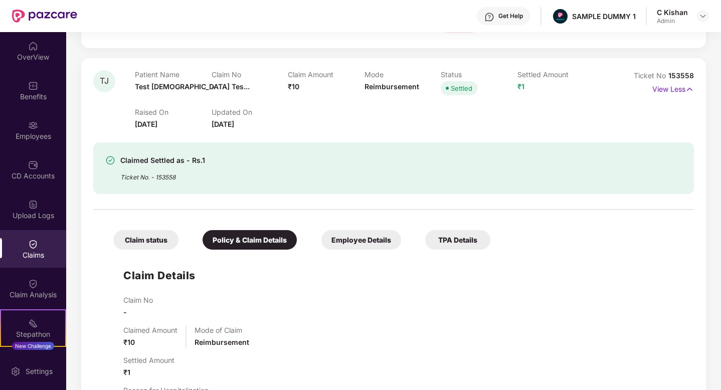
click at [494, 12] on img at bounding box center [489, 17] width 10 height 10
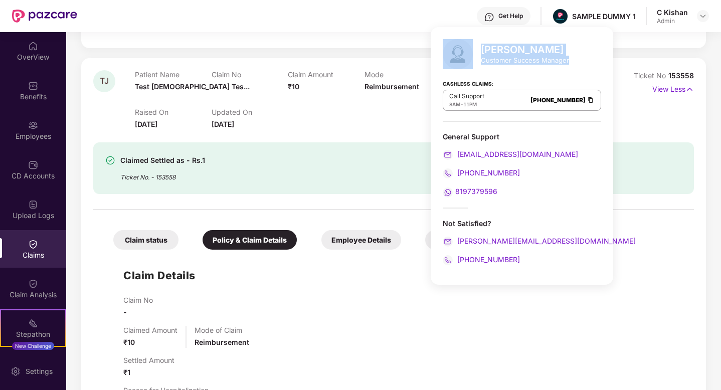
drag, startPoint x: 569, startPoint y: 61, endPoint x: 475, endPoint y: 47, distance: 94.7
click at [475, 47] on div "[PERSON_NAME] Customer Success Manager Cashless Claims: Call Support 8AM - 11PM…" at bounding box center [521, 156] width 182 height 258
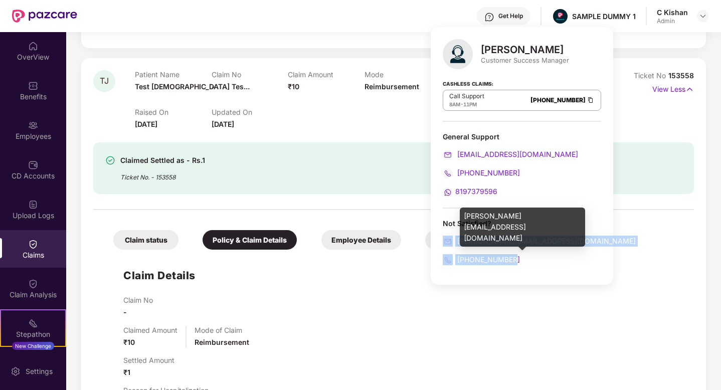
drag, startPoint x: 513, startPoint y: 258, endPoint x: 441, endPoint y: 237, distance: 75.2
click at [441, 237] on div "[PERSON_NAME] Customer Success Manager Cashless Claims: Call Support 8AM - 11PM…" at bounding box center [521, 156] width 182 height 258
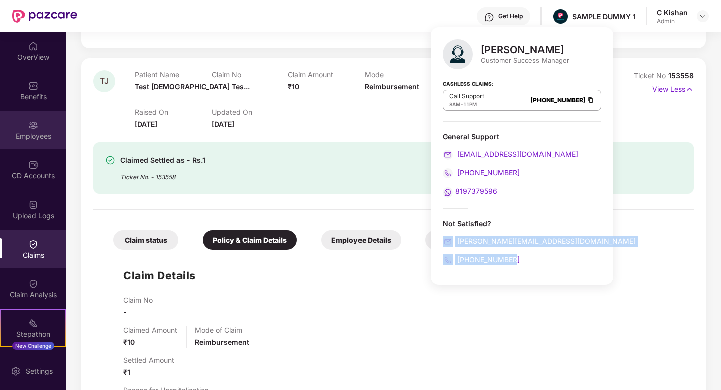
click at [44, 140] on div "Employees" at bounding box center [33, 136] width 66 height 10
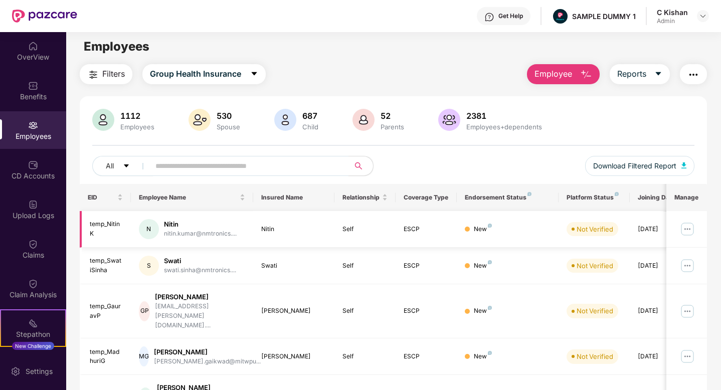
scroll to position [0, 0]
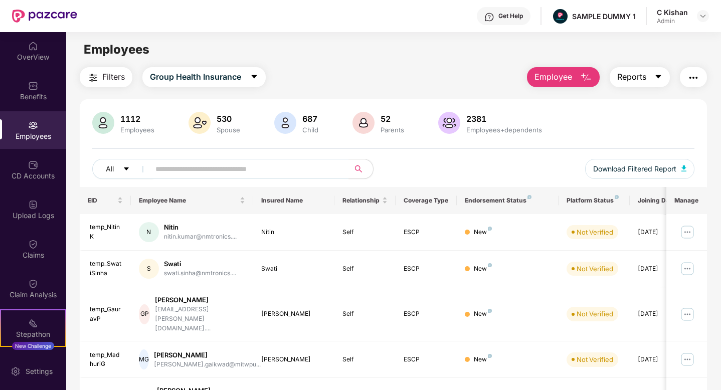
click at [651, 78] on button "Reports" at bounding box center [639, 77] width 60 height 20
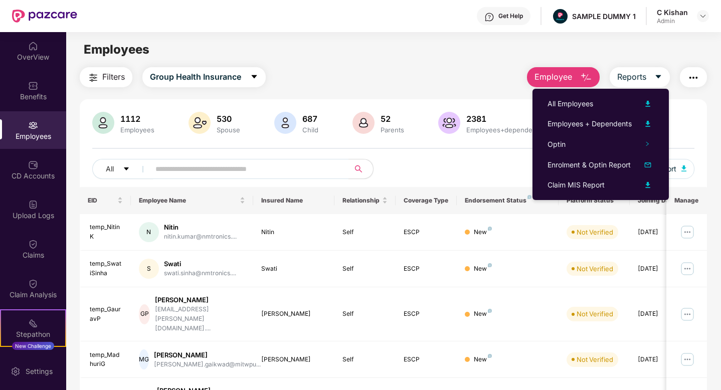
click at [470, 161] on div "All Download Filtered Report" at bounding box center [393, 173] width 602 height 28
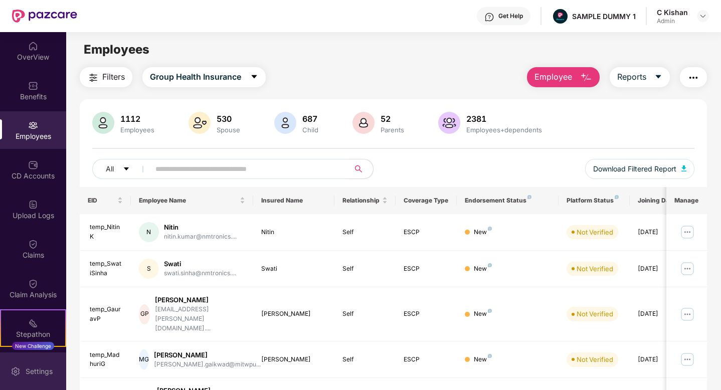
click at [28, 367] on div "Settings" at bounding box center [39, 371] width 33 height 10
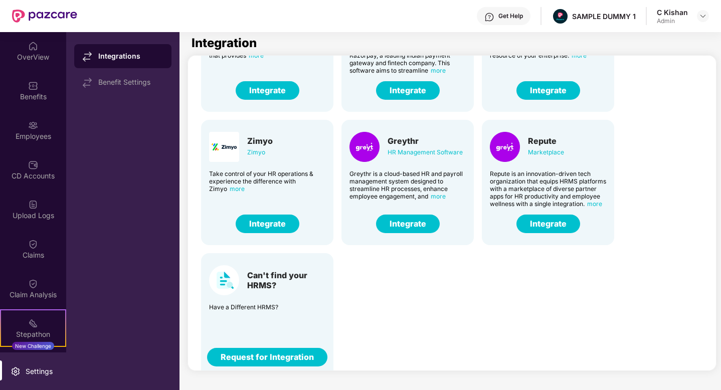
scroll to position [239, 0]
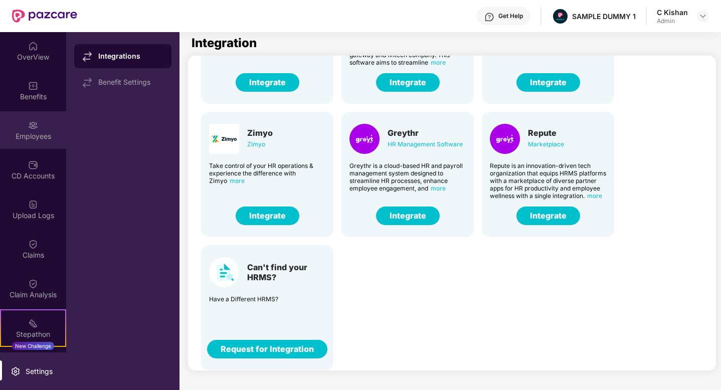
click at [28, 120] on div at bounding box center [33, 124] width 10 height 10
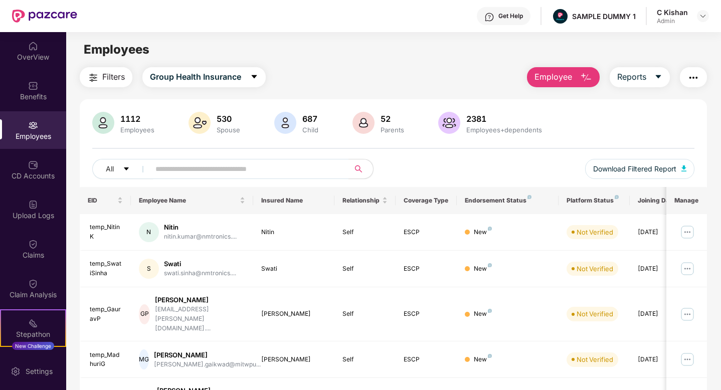
click at [585, 79] on img "button" at bounding box center [586, 78] width 12 height 12
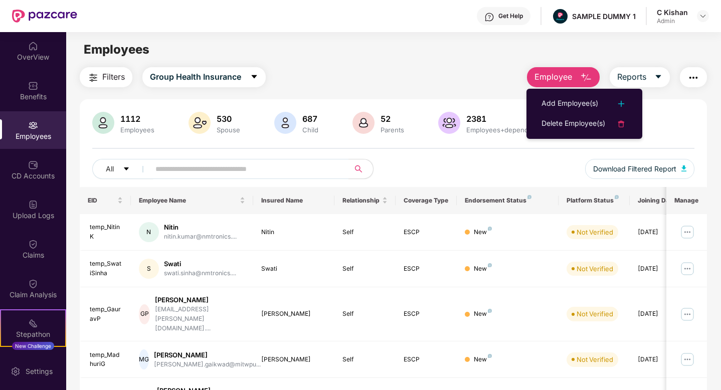
click at [489, 81] on div "Filters Group Health Insurance Employee Reports" at bounding box center [393, 77] width 627 height 20
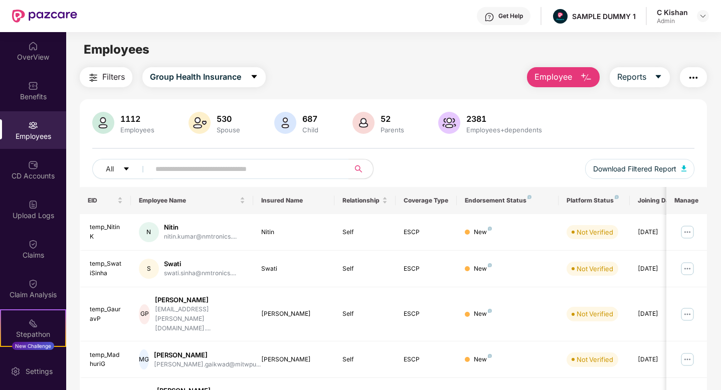
click at [580, 81] on img "button" at bounding box center [586, 78] width 12 height 12
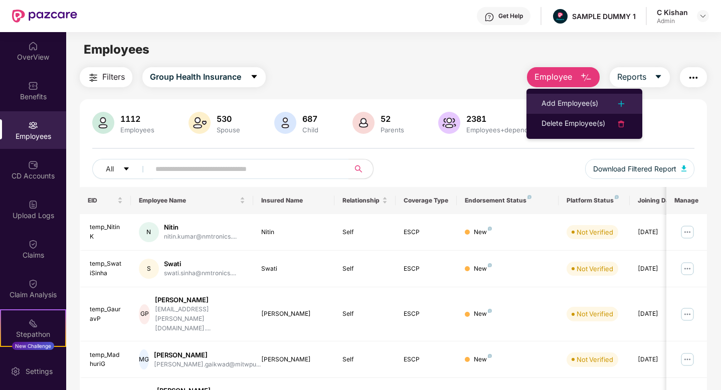
click at [553, 104] on div "Add Employee(s)" at bounding box center [569, 104] width 57 height 12
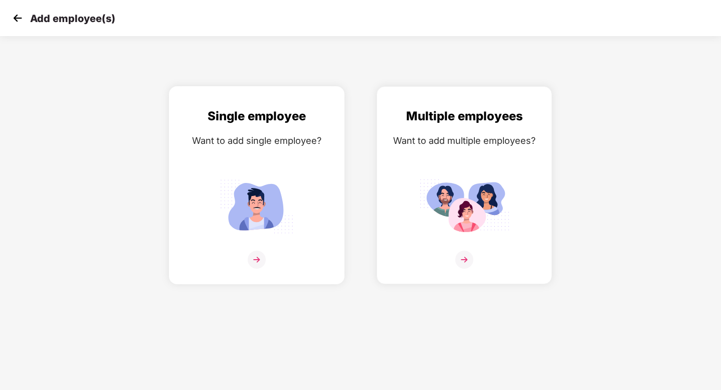
click at [259, 254] on img at bounding box center [257, 260] width 18 height 18
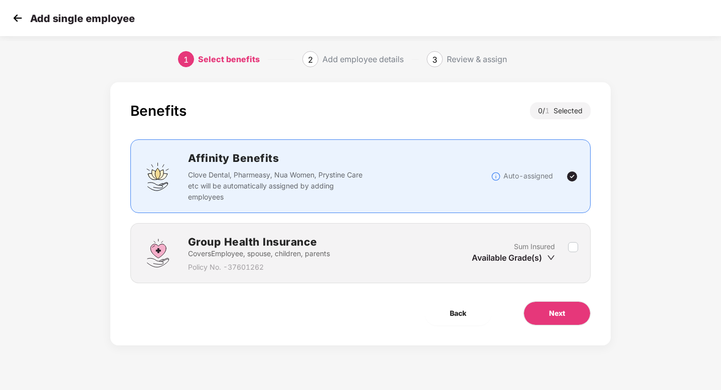
click at [579, 248] on div "Group Health Insurance Covers Employee, spouse, children, parents Policy No. - …" at bounding box center [360, 253] width 460 height 60
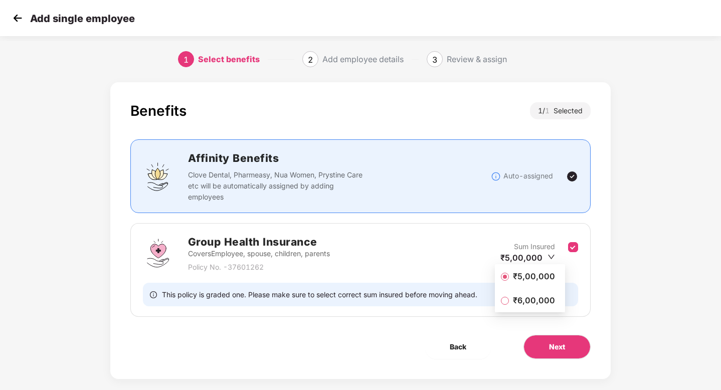
click at [527, 273] on span "₹5,00,000" at bounding box center [534, 276] width 50 height 11
click at [570, 346] on button "Next" at bounding box center [556, 347] width 67 height 24
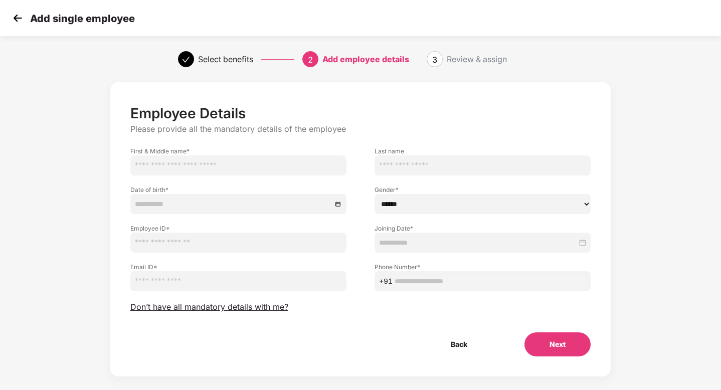
drag, startPoint x: 234, startPoint y: 176, endPoint x: 474, endPoint y: 252, distance: 250.5
click at [474, 252] on div "Employee Details Please provide all the mandatory details of the employee First…" at bounding box center [360, 231] width 460 height 252
click at [213, 167] on input "text" at bounding box center [238, 165] width 216 height 20
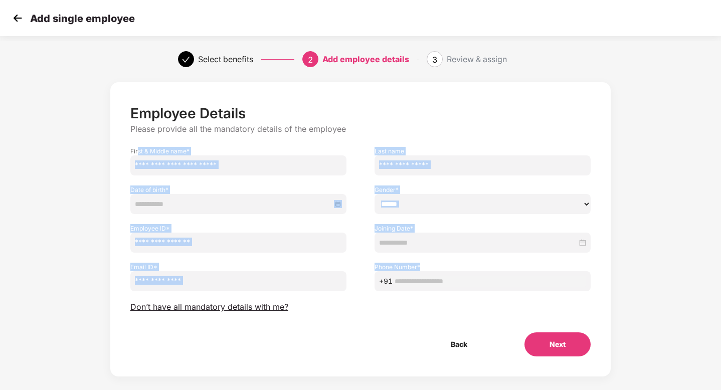
drag, startPoint x: 136, startPoint y: 149, endPoint x: 526, endPoint y: 271, distance: 408.1
click at [526, 271] on div "Employee Details Please provide all the mandatory details of the employee First…" at bounding box center [360, 231] width 460 height 252
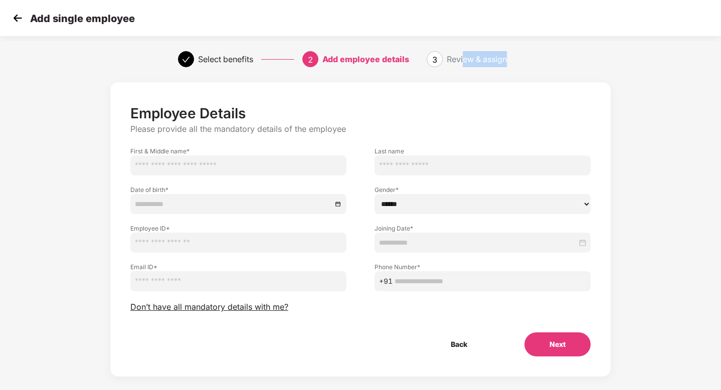
drag, startPoint x: 463, startPoint y: 60, endPoint x: 529, endPoint y: 63, distance: 65.7
click at [529, 63] on div "Review & assign" at bounding box center [494, 59] width 96 height 16
click at [611, 85] on div "Employee Details Please provide all the mandatory details of the employee First…" at bounding box center [360, 239] width 600 height 324
click at [14, 17] on img at bounding box center [17, 18] width 15 height 15
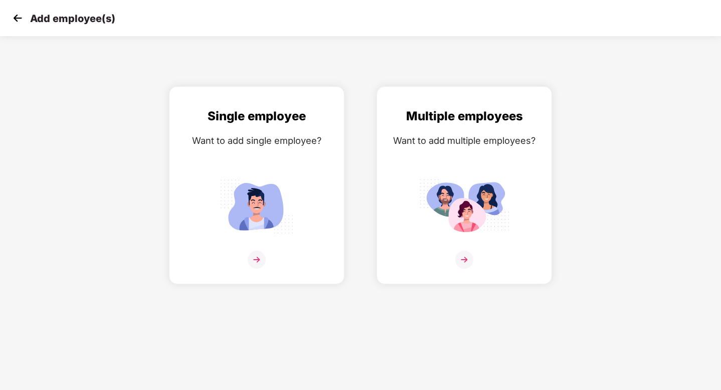
click at [14, 15] on img at bounding box center [17, 18] width 15 height 15
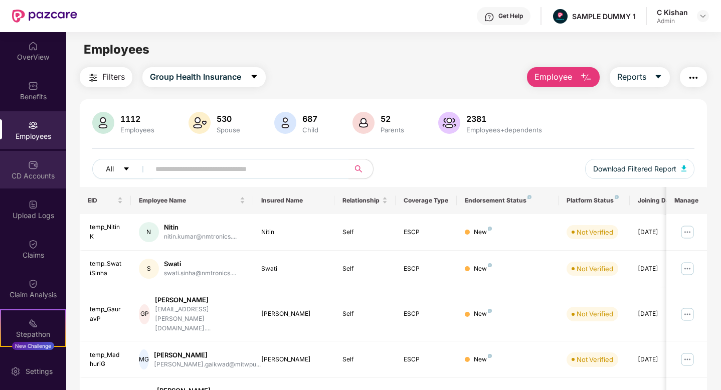
click at [40, 177] on div "CD Accounts" at bounding box center [33, 176] width 66 height 10
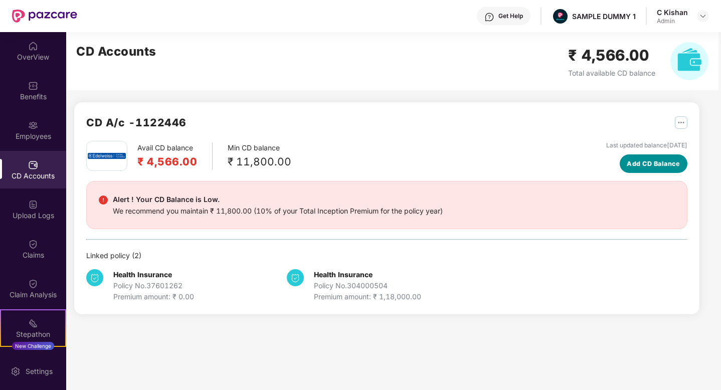
click at [653, 161] on span "Add CD Balance" at bounding box center [652, 164] width 53 height 10
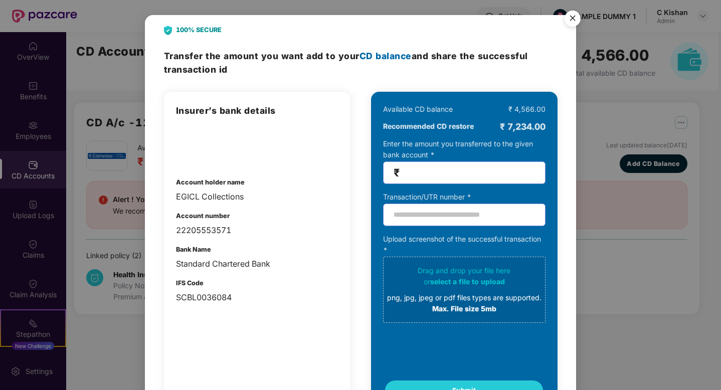
click at [574, 13] on img "Close" at bounding box center [572, 20] width 28 height 28
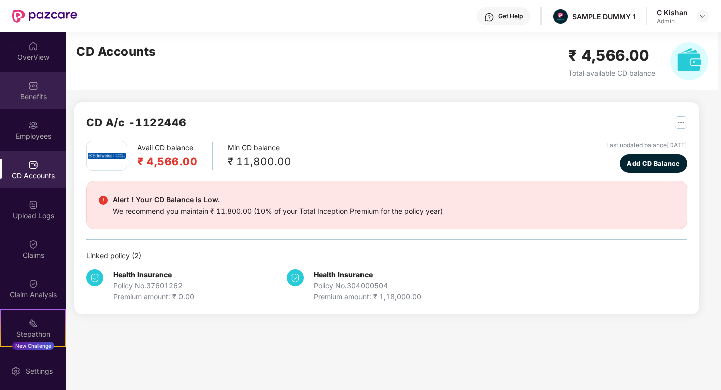
click at [38, 95] on div "Benefits" at bounding box center [33, 97] width 66 height 10
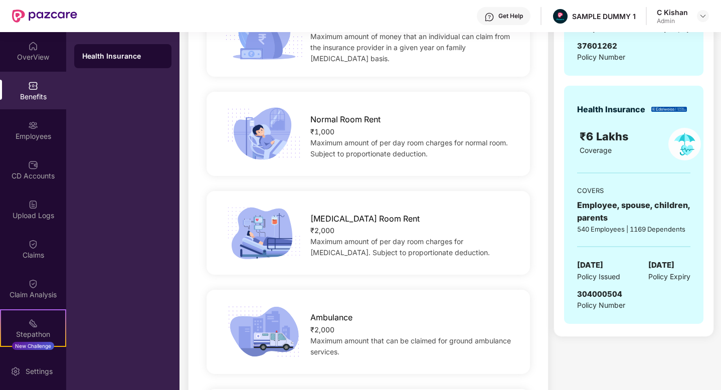
scroll to position [308, 0]
